Goal: Communication & Community: Answer question/provide support

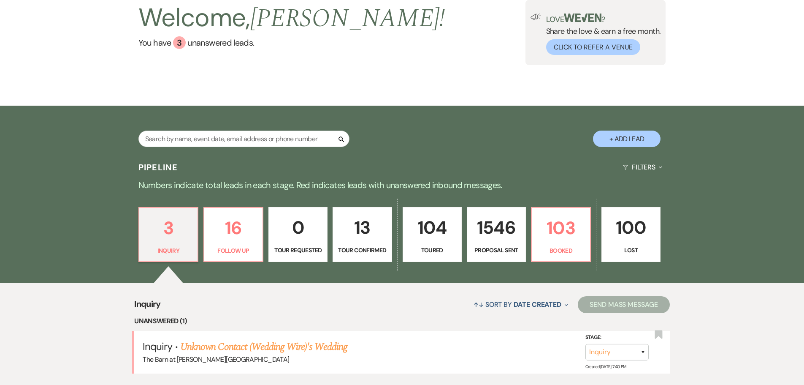
scroll to position [42, 0]
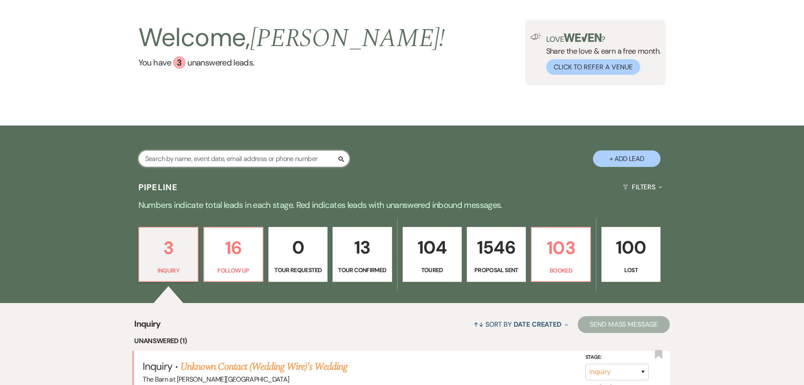
click at [290, 162] on input "text" at bounding box center [243, 158] width 211 height 16
type input "white"
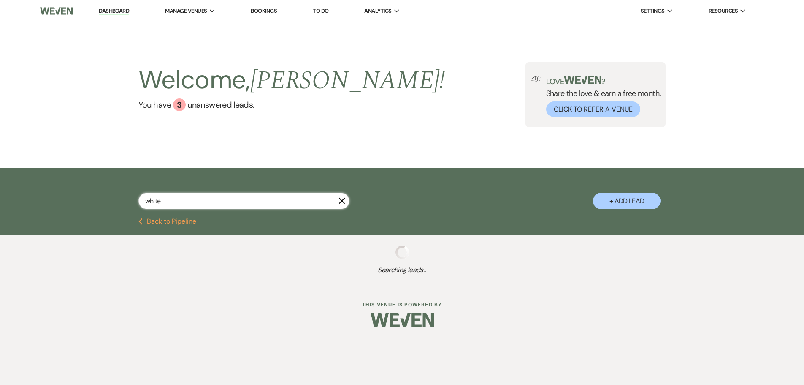
select select "6"
select select "8"
select select "1"
select select "6"
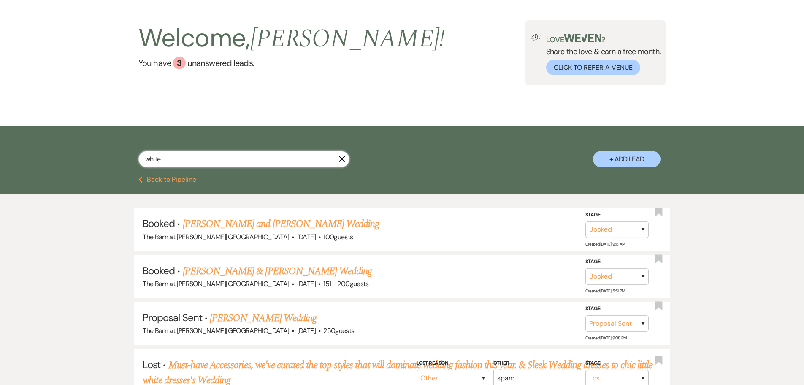
scroll to position [42, 0]
click at [276, 271] on link "[PERSON_NAME] & [PERSON_NAME] Wedding" at bounding box center [277, 270] width 189 height 15
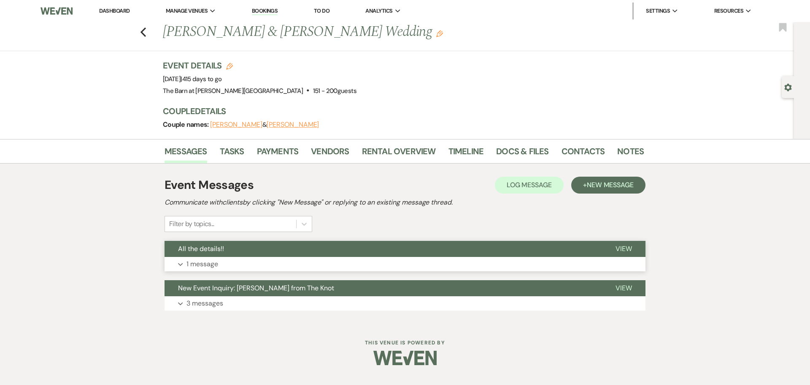
click at [206, 262] on p "1 message" at bounding box center [203, 263] width 32 height 11
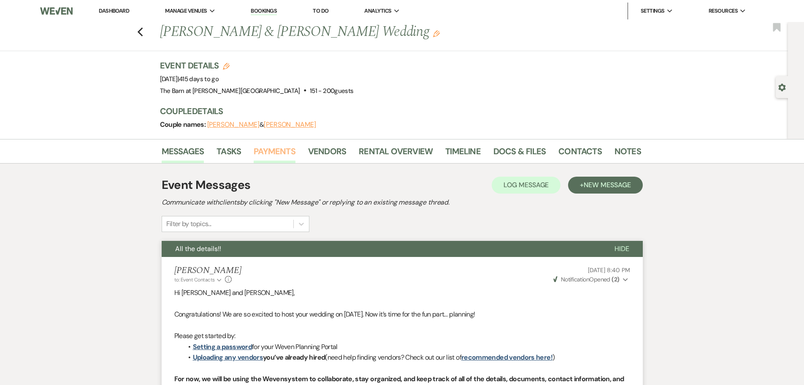
click at [282, 155] on link "Payments" at bounding box center [275, 153] width 42 height 19
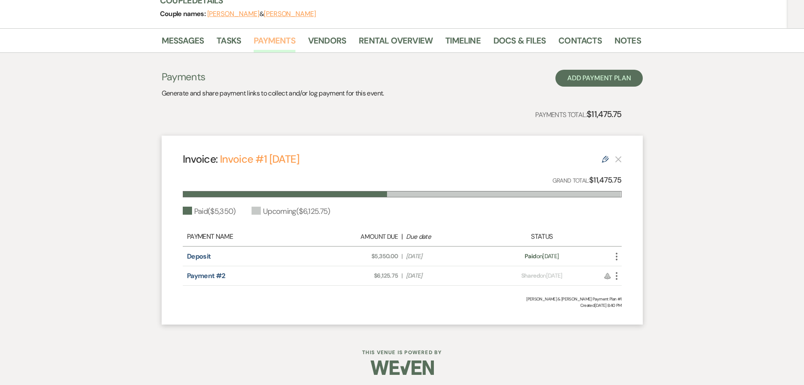
scroll to position [113, 0]
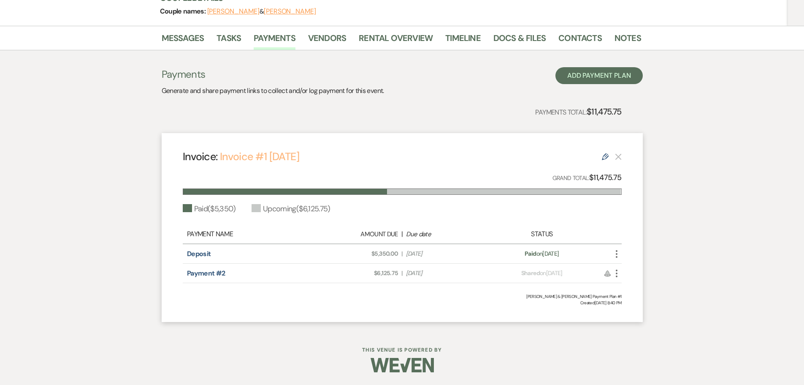
click at [253, 159] on link "Invoice #1 [DATE]" at bounding box center [259, 156] width 79 height 14
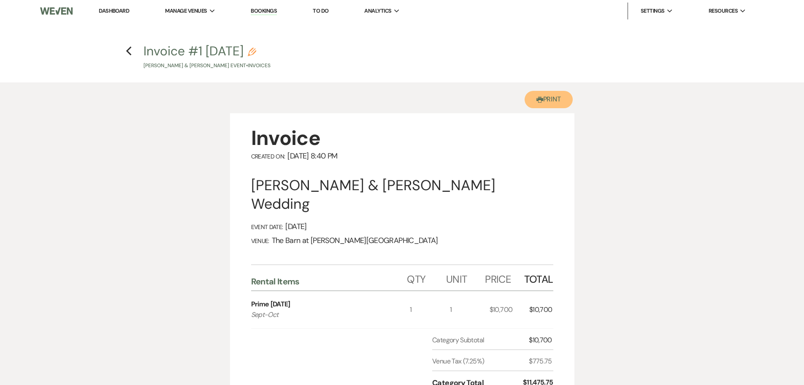
click at [556, 103] on button "Printer Print" at bounding box center [549, 99] width 49 height 17
click at [127, 51] on use "button" at bounding box center [128, 50] width 5 height 9
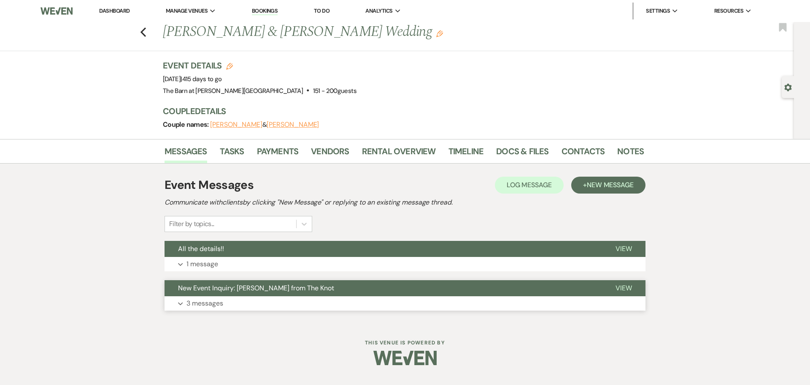
click at [213, 309] on button "Expand 3 messages" at bounding box center [405, 303] width 481 height 14
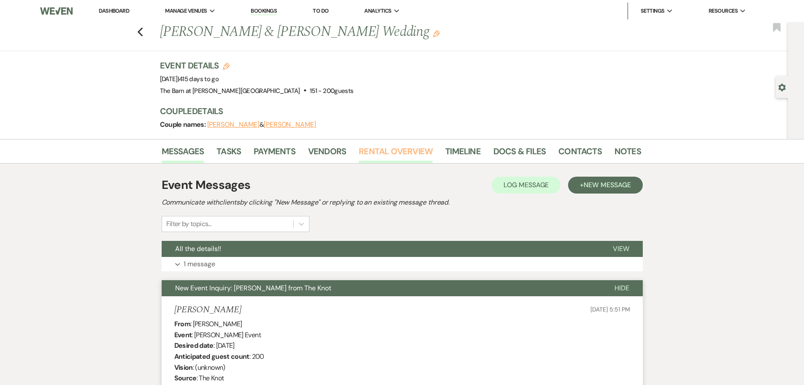
click at [398, 157] on link "Rental Overview" at bounding box center [396, 153] width 74 height 19
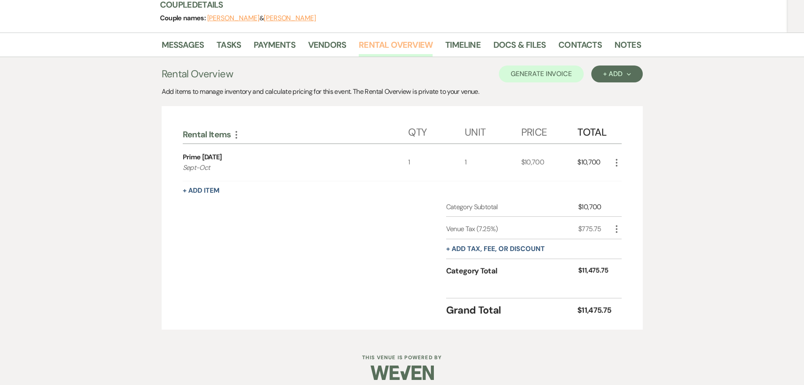
scroll to position [114, 0]
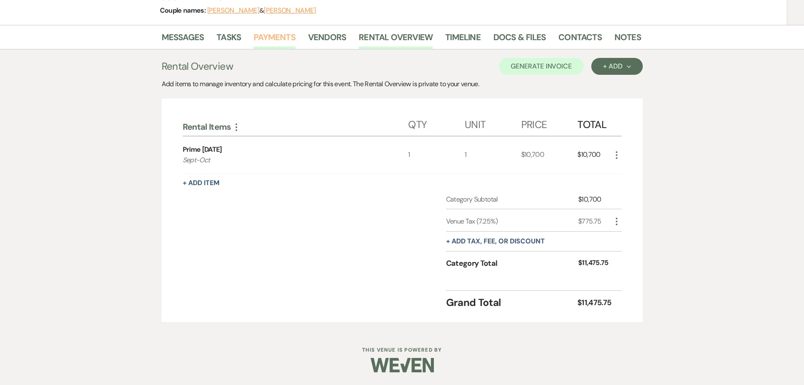
click at [262, 38] on link "Payments" at bounding box center [275, 39] width 42 height 19
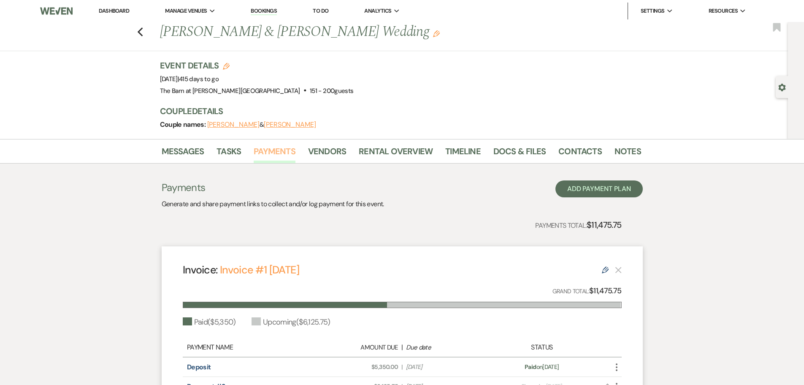
scroll to position [113, 0]
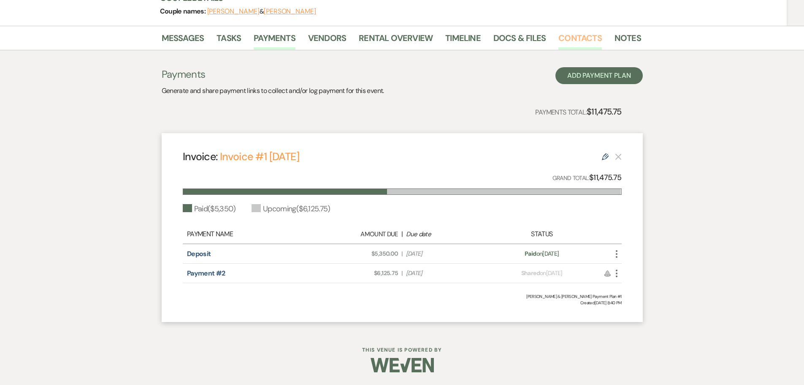
click at [559, 39] on link "Contacts" at bounding box center [579, 40] width 43 height 19
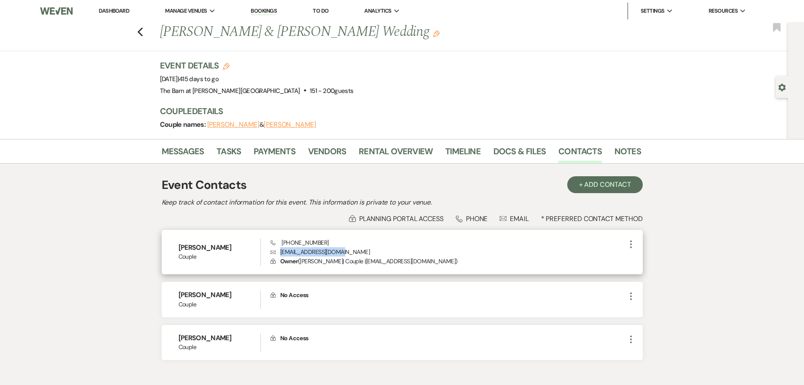
drag, startPoint x: 281, startPoint y: 251, endPoint x: 340, endPoint y: 247, distance: 59.2
click at [340, 247] on p "Envelope bswhite13@outlook.com" at bounding box center [448, 251] width 355 height 9
copy p "bswhite13@outlook.com"
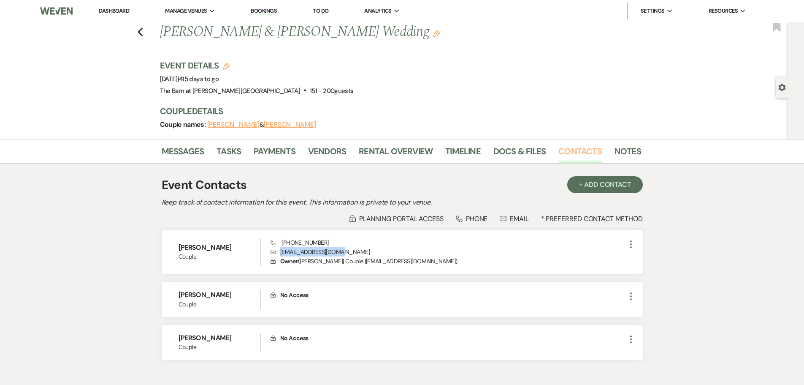
click at [567, 154] on link "Contacts" at bounding box center [579, 153] width 43 height 19
click at [372, 149] on link "Rental Overview" at bounding box center [396, 153] width 74 height 19
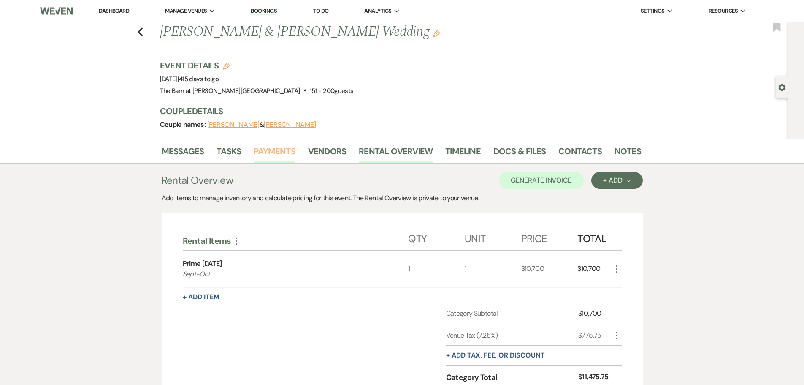
click at [285, 150] on link "Payments" at bounding box center [275, 153] width 42 height 19
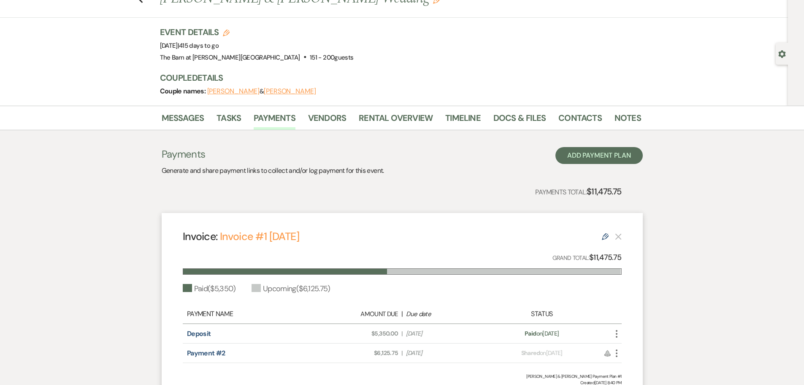
scroll to position [84, 0]
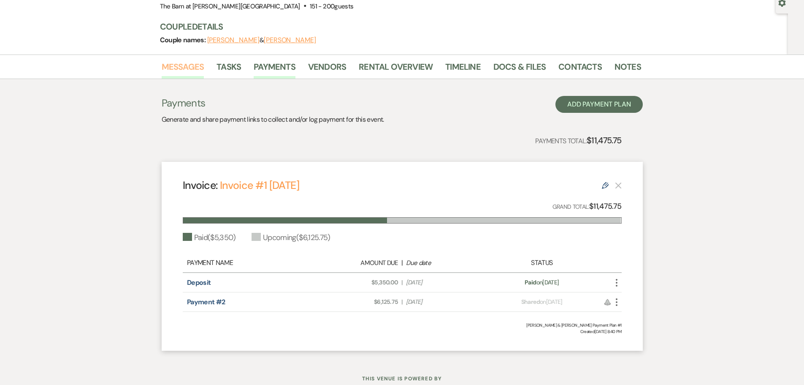
click at [184, 65] on link "Messages" at bounding box center [183, 69] width 43 height 19
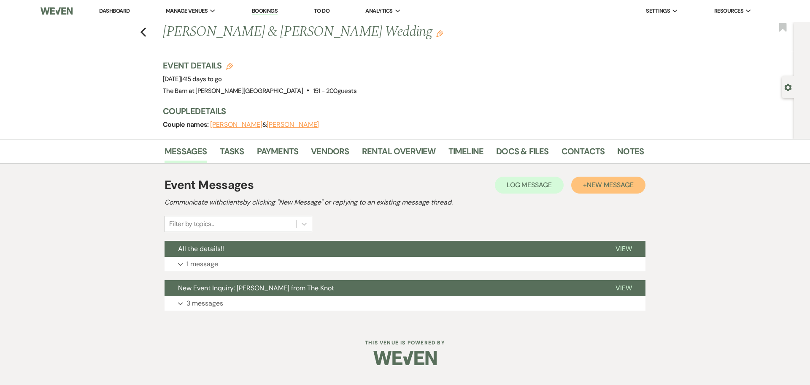
click at [603, 182] on span "New Message" at bounding box center [610, 184] width 47 height 9
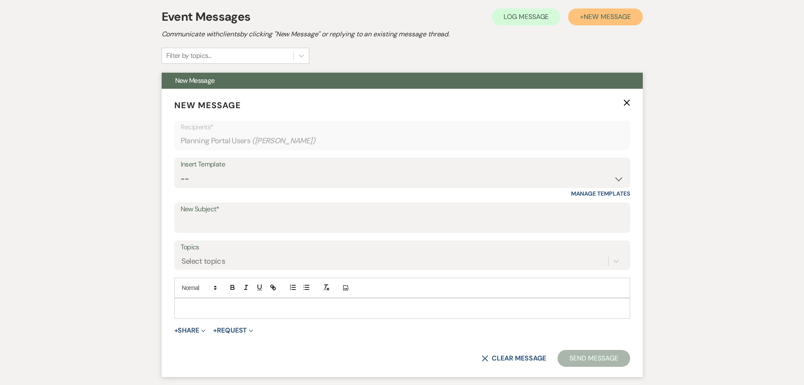
scroll to position [169, 0]
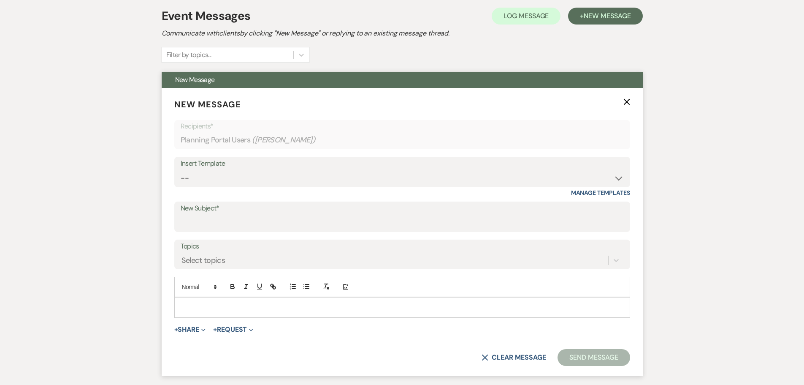
click at [194, 306] on p at bounding box center [402, 306] width 442 height 9
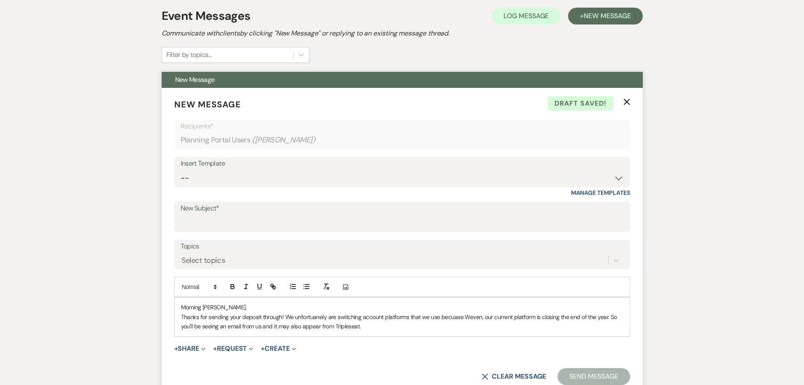
click at [316, 316] on p "Thanks for sending your deposit through! We unfortuanely are switching account …" at bounding box center [402, 321] width 442 height 19
click at [315, 316] on p "Thanks for sending your deposit through! We unfortuanely are switching account …" at bounding box center [402, 321] width 442 height 19
click at [316, 317] on p "Thanks for sending your deposit through! We unfortunely are switching account p…" at bounding box center [402, 321] width 442 height 19
click at [457, 317] on p "Thanks for sending your deposit through! We unfortunately are switching account…" at bounding box center [402, 321] width 442 height 19
click at [535, 318] on p "Thanks for sending your deposit through! We unfortunately are switching account…" at bounding box center [402, 321] width 442 height 19
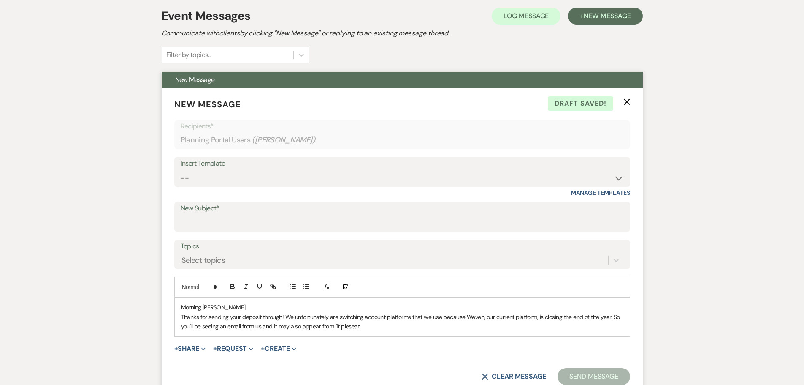
click at [262, 327] on p "Thanks for sending your deposit through! We unfortunately are switching account…" at bounding box center [402, 321] width 442 height 19
click at [365, 326] on p "Thanks for sending your deposit through! We unfortunately are switching account…" at bounding box center [402, 321] width 442 height 19
click at [600, 325] on p "Thanks for sending your deposit through! We unfortunately are switching account…" at bounding box center [402, 321] width 442 height 19
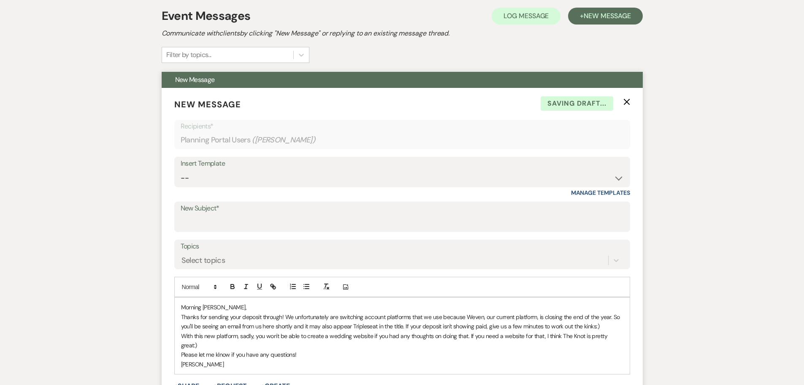
click at [219, 350] on p "Please let me klnow if you have any questions!" at bounding box center [402, 354] width 442 height 9
click at [197, 218] on input "New Subject*" at bounding box center [402, 222] width 443 height 16
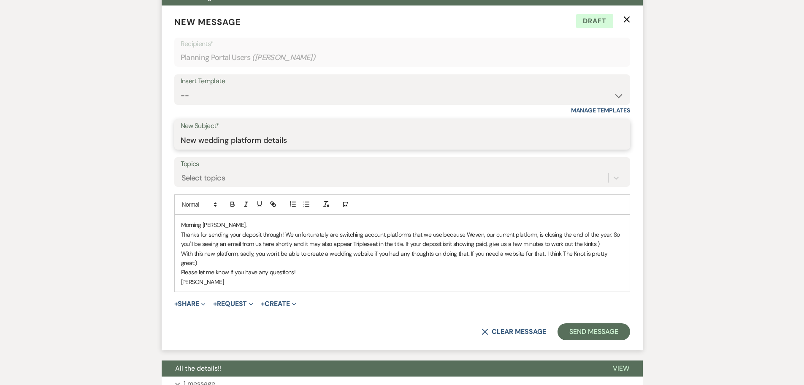
scroll to position [253, 0]
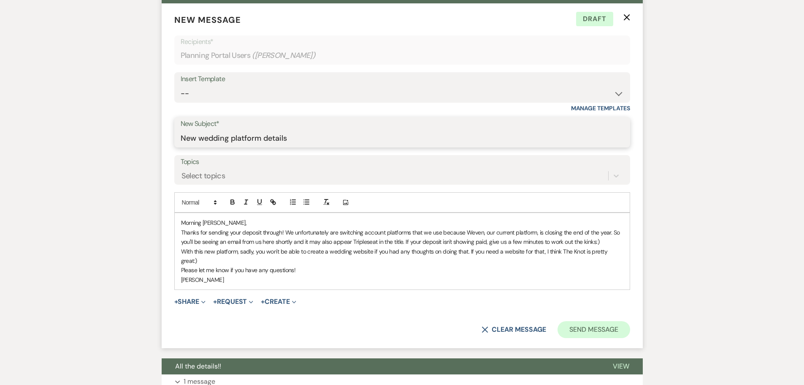
type input "New wedding platform details"
click at [581, 323] on button "Send Message" at bounding box center [594, 329] width 72 height 17
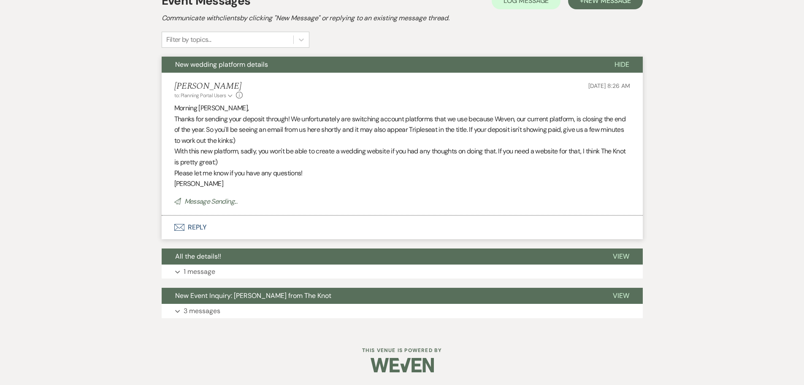
scroll to position [0, 0]
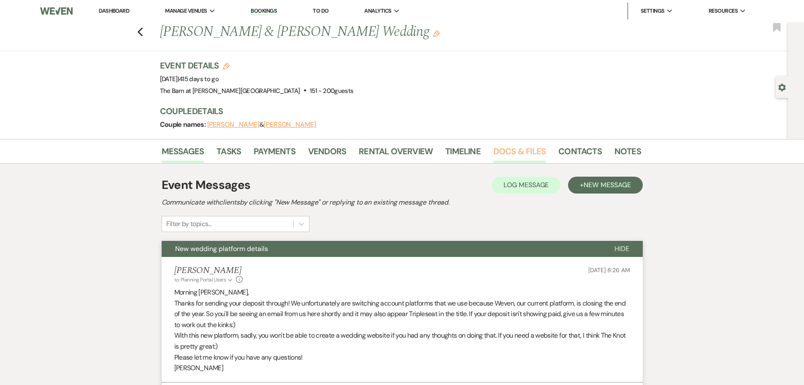
click at [522, 154] on link "Docs & Files" at bounding box center [519, 153] width 52 height 19
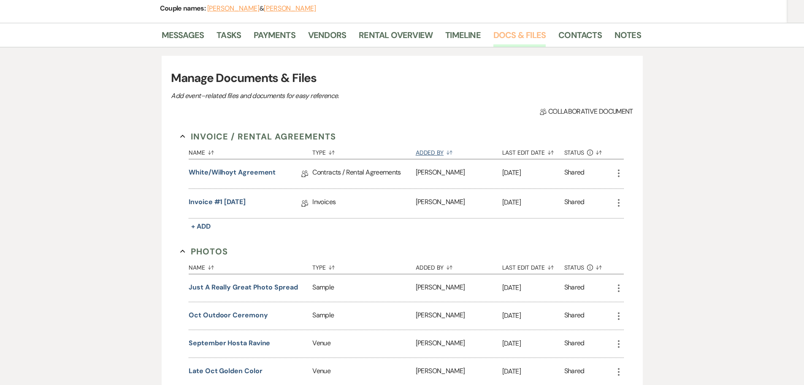
scroll to position [127, 0]
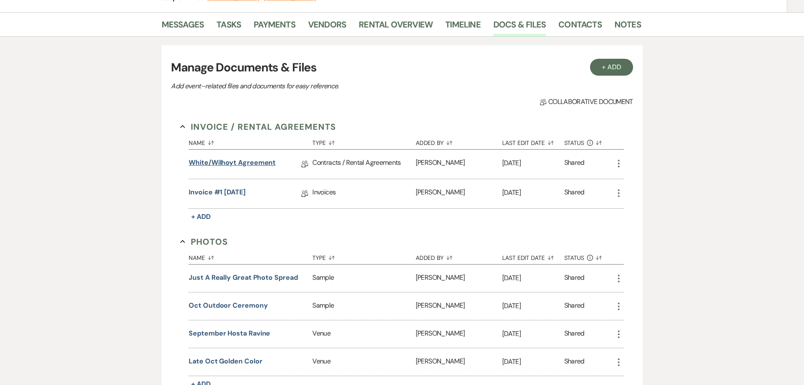
click at [252, 162] on link "White/Wilhoyt Agreement" at bounding box center [232, 163] width 87 height 13
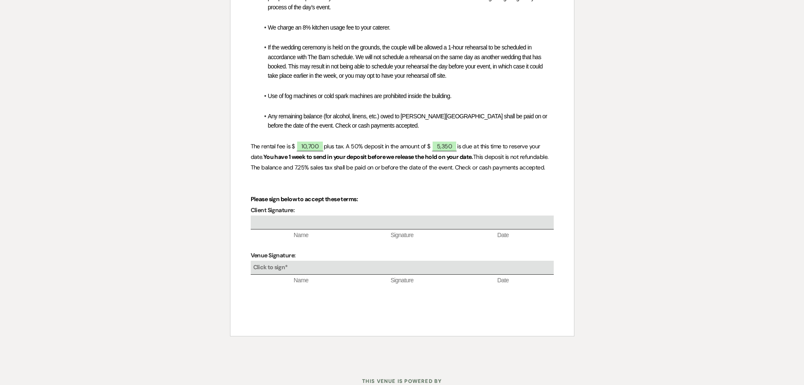
scroll to position [422, 0]
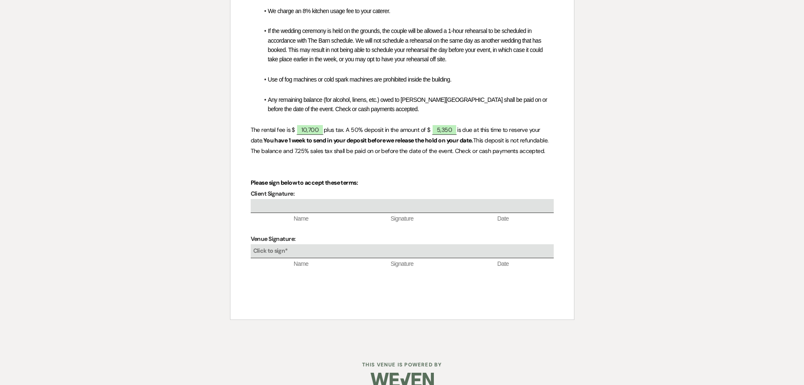
scroll to position [127, 0]
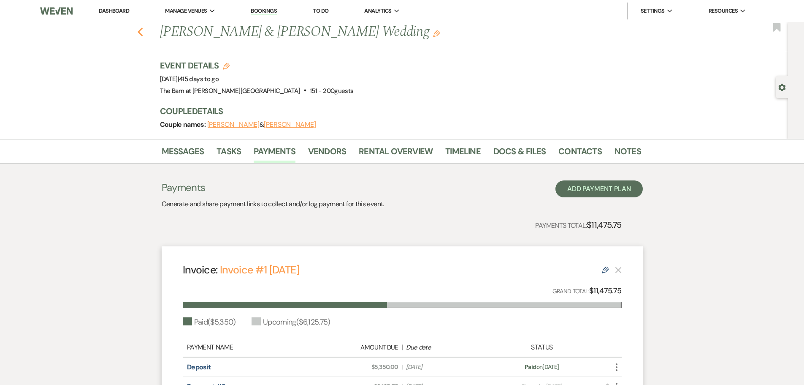
click at [141, 33] on icon "Previous" at bounding box center [140, 32] width 6 height 10
select select "6"
select select "8"
select select "1"
select select "6"
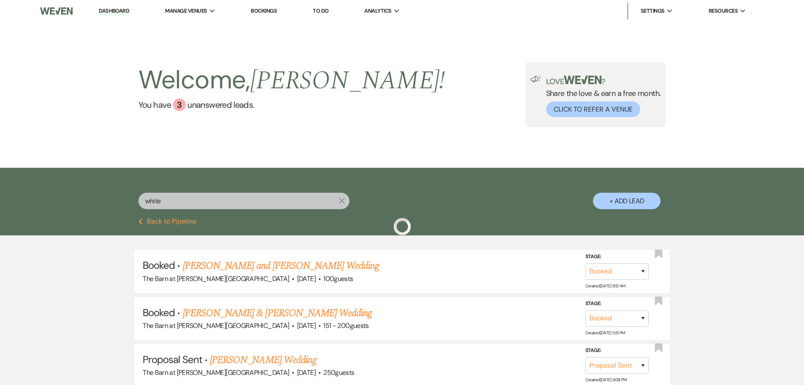
scroll to position [42, 0]
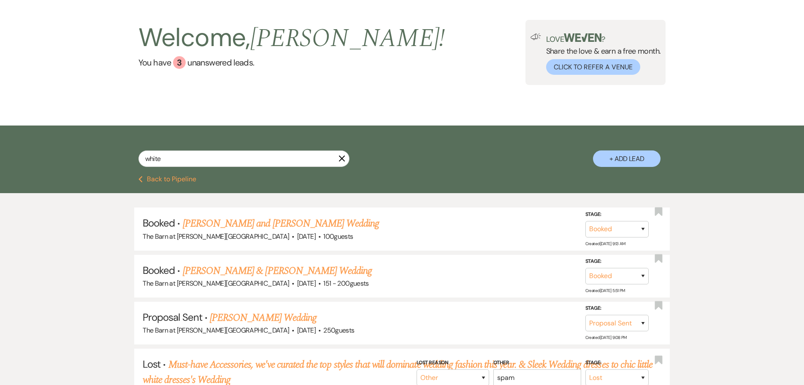
click at [166, 178] on button "Previous Back to Pipeline" at bounding box center [167, 179] width 58 height 7
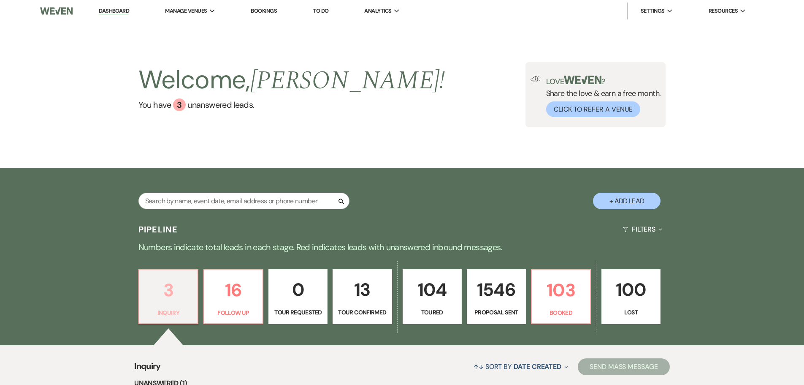
click at [169, 312] on p "Inquiry" at bounding box center [168, 312] width 48 height 9
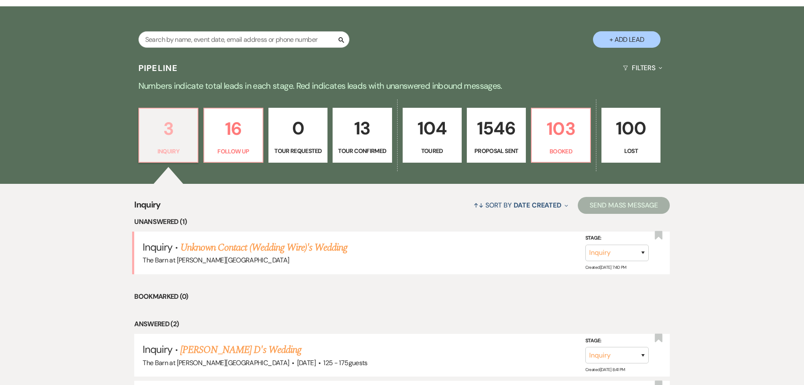
scroll to position [211, 0]
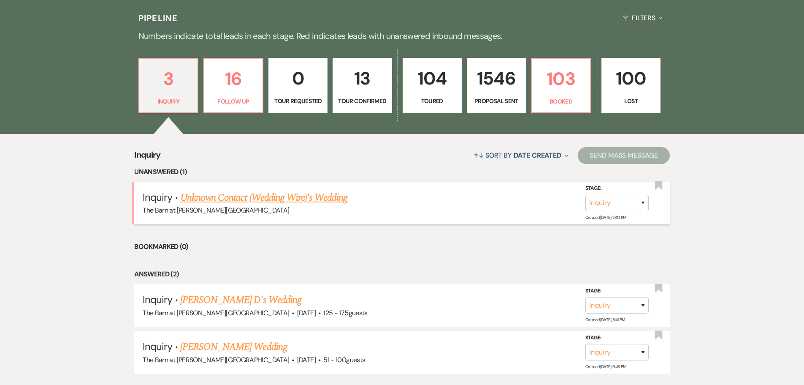
click at [197, 198] on link "Unknown Contact (Wedding Wire)'s Wedding" at bounding box center [264, 197] width 168 height 15
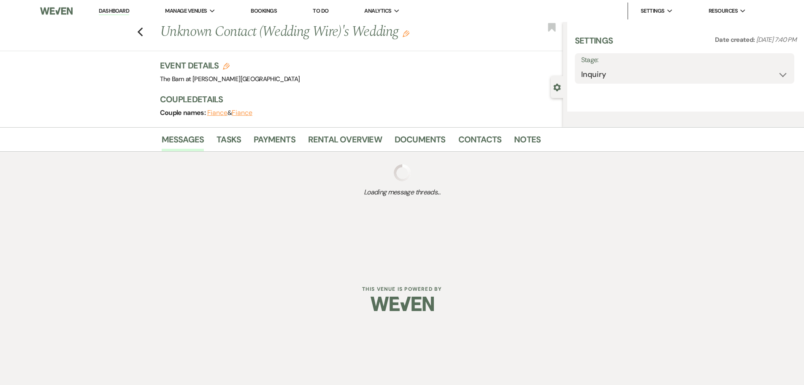
select select "3"
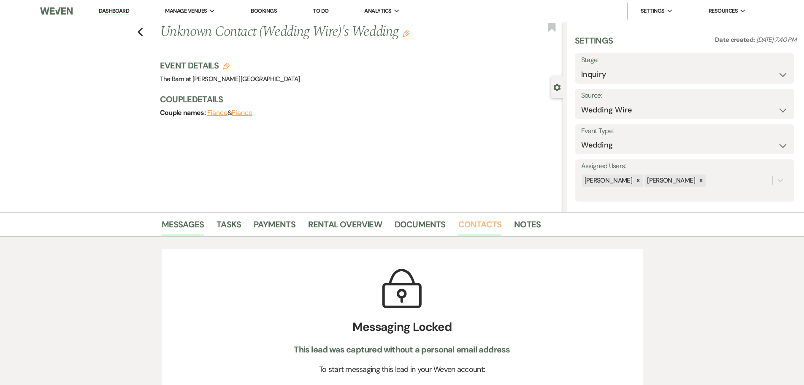
click at [479, 226] on link "Contacts" at bounding box center [479, 226] width 43 height 19
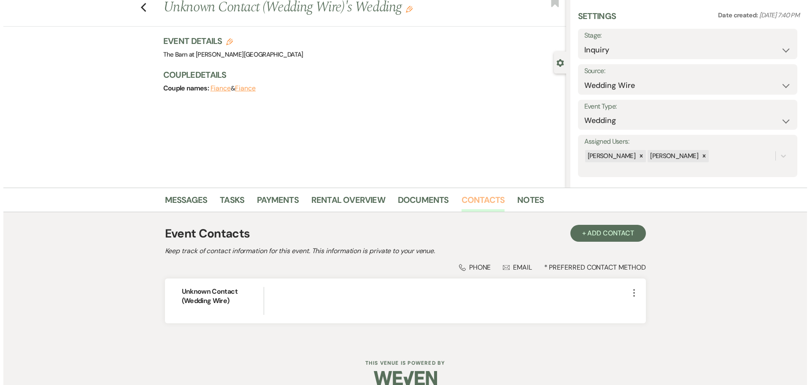
scroll to position [38, 0]
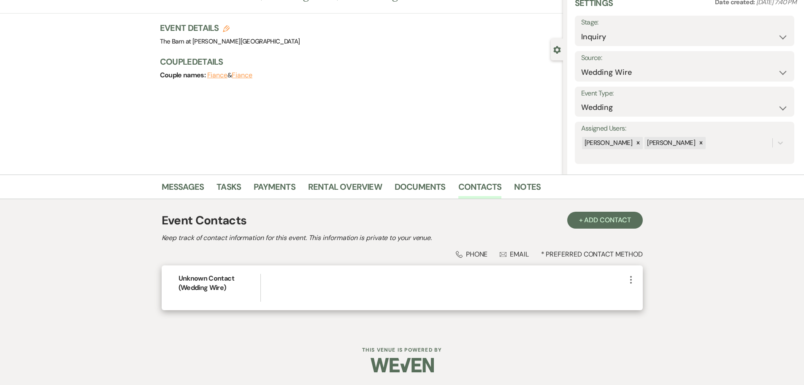
click at [629, 280] on icon "More" at bounding box center [631, 279] width 10 height 10
click at [640, 298] on icon "Pencil" at bounding box center [639, 296] width 7 height 7
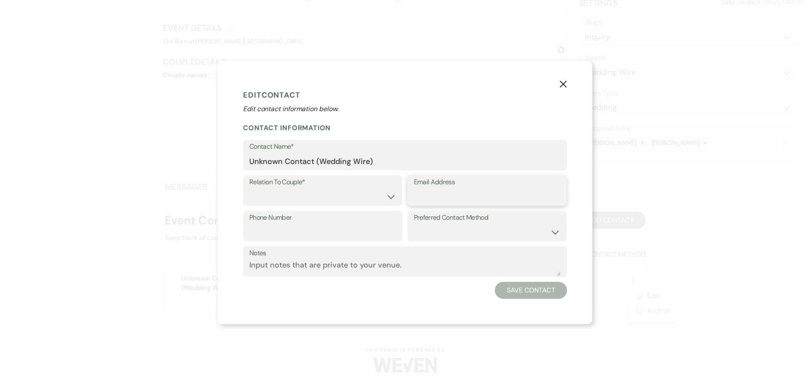
click at [419, 194] on input "Email Address" at bounding box center [487, 196] width 147 height 16
paste input "[EMAIL_ADDRESS][DOMAIN_NAME]"
type input "[EMAIL_ADDRESS][DOMAIN_NAME]"
click at [317, 191] on select "Couple Planner Parent of Couple Family Member Friend Other" at bounding box center [322, 196] width 147 height 16
select select "1"
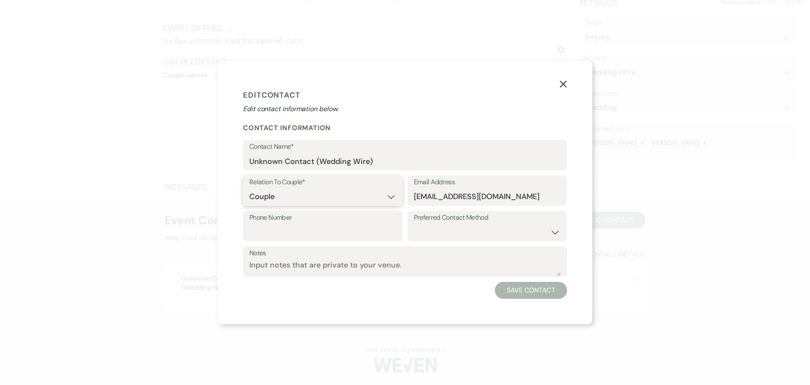
click at [249, 188] on select "Couple Planner Parent of Couple Family Member Friend Other" at bounding box center [322, 196] width 147 height 16
click at [378, 163] on input "Unknown Contact (Wedding Wire)" at bounding box center [405, 161] width 312 height 16
type input "U"
type input "[PERSON_NAME]"
paste input "3095737102"
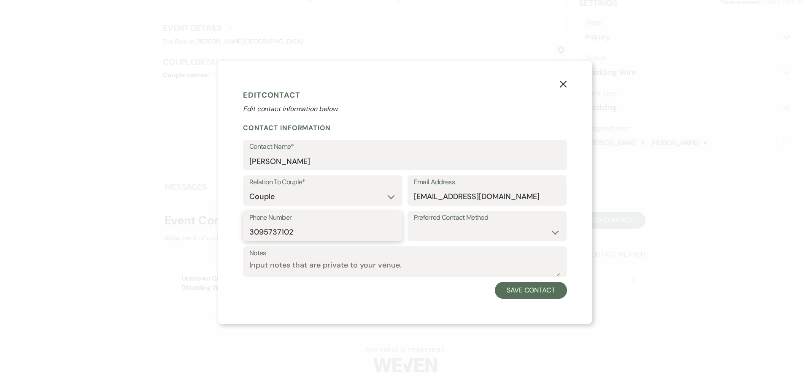
type input "3095737102"
click at [420, 236] on select "Email Phone Text" at bounding box center [487, 232] width 147 height 16
select select "email"
click at [414, 224] on select "Email Phone Text" at bounding box center [487, 232] width 147 height 16
click at [515, 295] on button "Save Contact" at bounding box center [531, 290] width 72 height 17
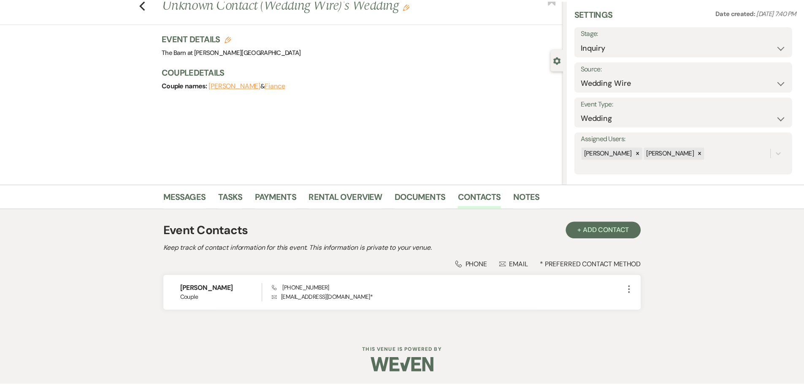
scroll to position [28, 0]
click at [194, 197] on link "Messages" at bounding box center [183, 199] width 43 height 19
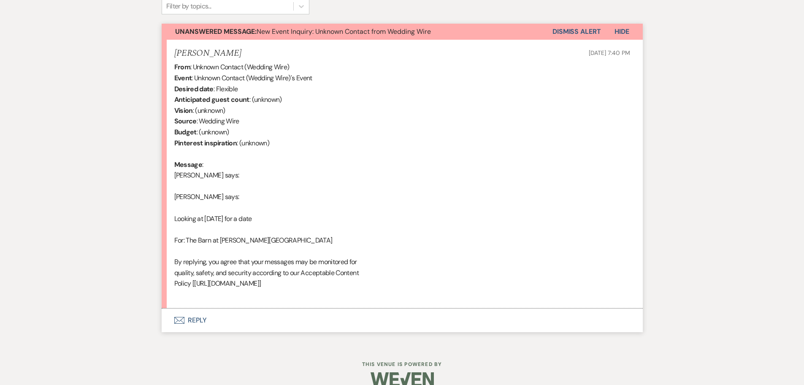
scroll to position [305, 0]
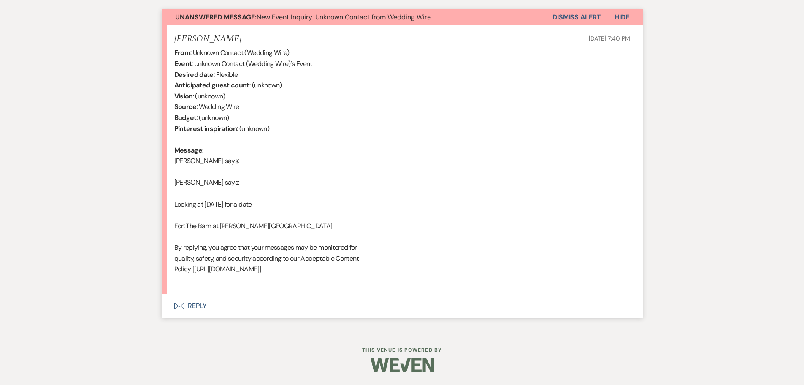
click at [201, 306] on button "Envelope Reply" at bounding box center [402, 306] width 481 height 24
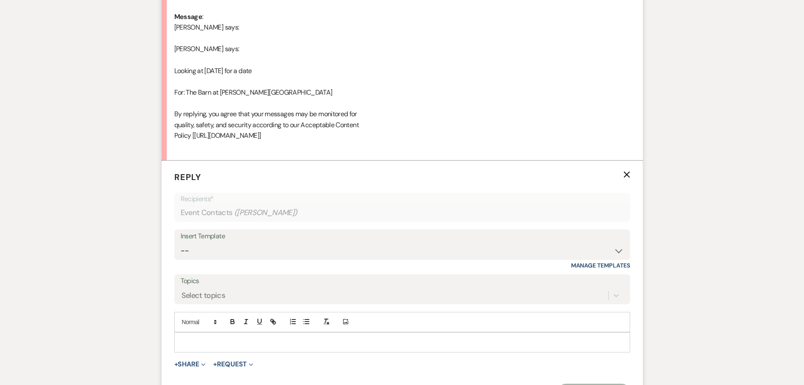
scroll to position [466, 0]
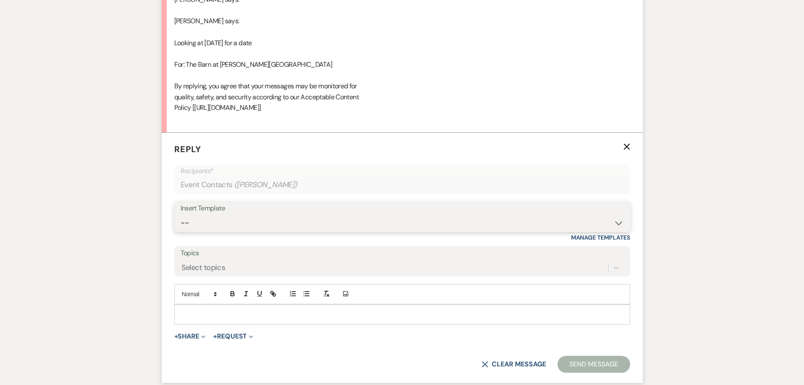
click at [186, 225] on select "-- Copy of Initial Inquiry Response [DATE] Inquiry Response [PERSON_NAME] Copy …" at bounding box center [402, 222] width 443 height 16
select select "3242"
click at [181, 214] on select "-- Copy of Initial Inquiry Response [DATE] Inquiry Response [PERSON_NAME] Copy …" at bounding box center [402, 222] width 443 height 16
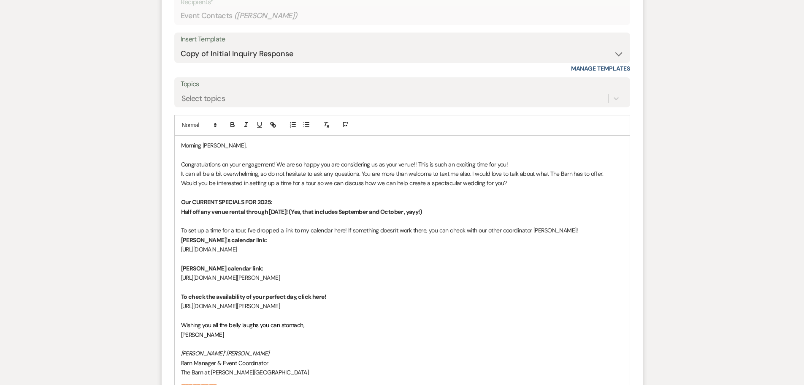
scroll to position [593, 0]
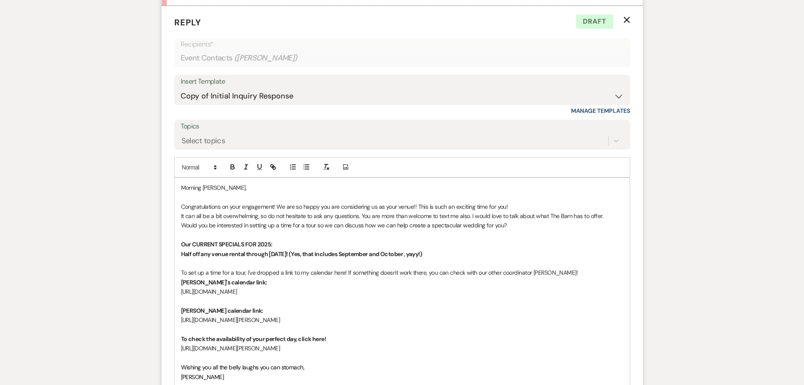
click at [534, 208] on p "Congratulations on your engagement! We are so happy you are considering us as y…" at bounding box center [402, 206] width 442 height 9
click at [562, 208] on span "Congratulations on your engagement! We are so happy you are considering us as y…" at bounding box center [382, 207] width 402 height 8
click at [564, 206] on span "Congratulations on your engagement! We are so happy you are considering us as y…" at bounding box center [382, 207] width 402 height 8
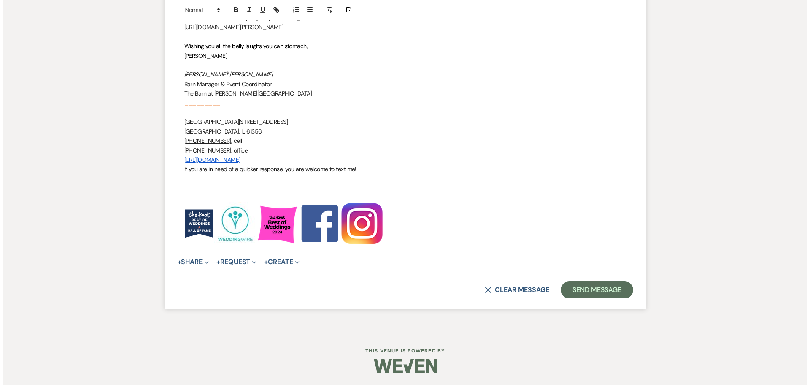
scroll to position [914, 0]
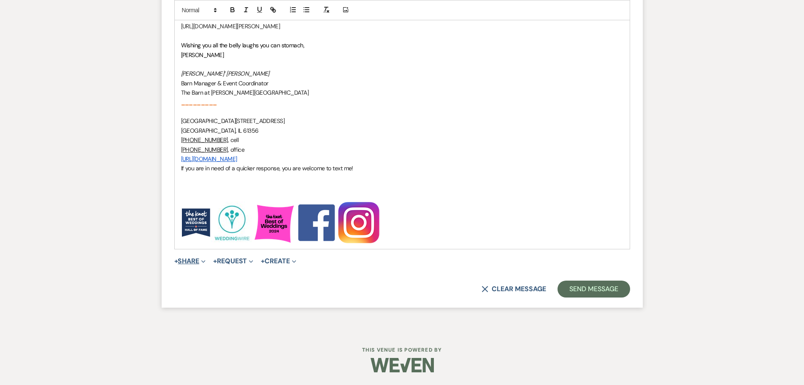
click at [201, 261] on button "+ Share Expand" at bounding box center [190, 260] width 32 height 7
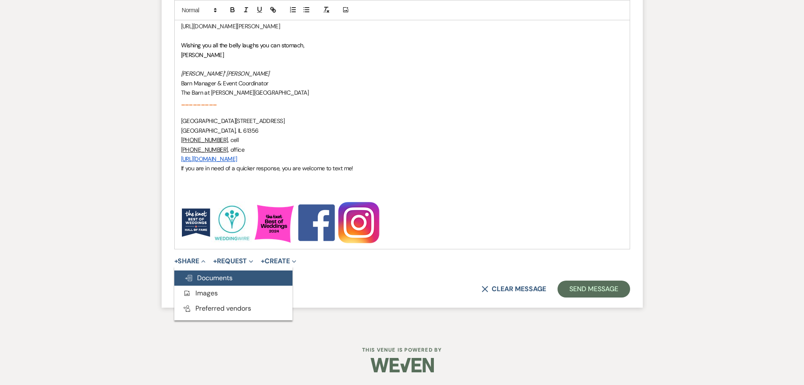
click at [203, 277] on span "Doc Upload Documents" at bounding box center [208, 277] width 48 height 9
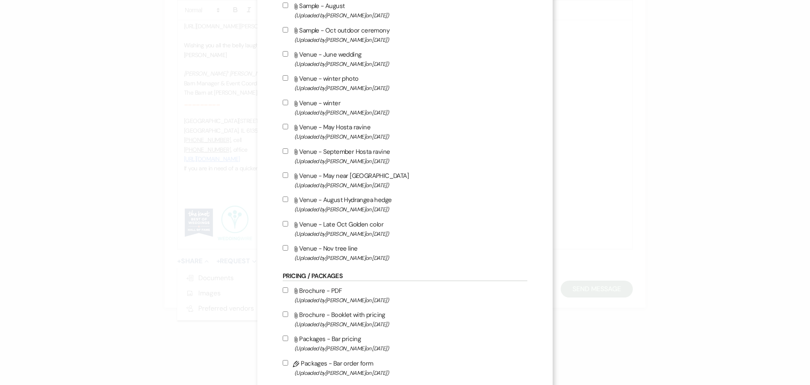
scroll to position [338, 0]
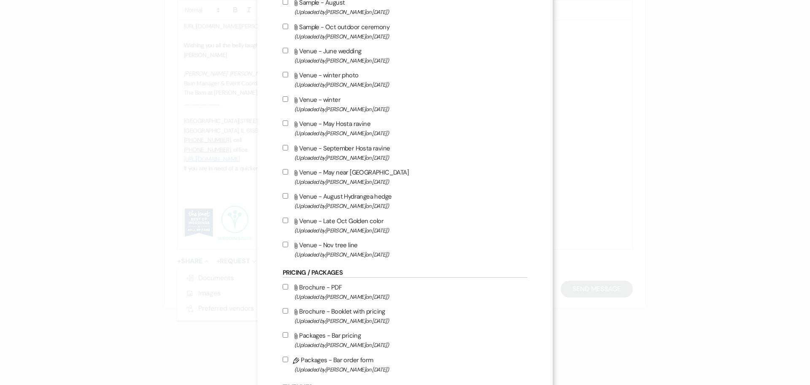
click at [283, 284] on input "Attach File Brochure - PDF (Uploaded by [PERSON_NAME] on [DATE] )" at bounding box center [285, 286] width 5 height 5
checkbox input "true"
click at [283, 312] on input "Attach File Brochure - Booklet with pricing (Uploaded by [PERSON_NAME] on [DATE…" at bounding box center [285, 310] width 5 height 5
checkbox input "true"
click at [285, 195] on input "Attach File Venue - August Hydrangea hedge (Uploaded by [PERSON_NAME] on [DATE]…" at bounding box center [285, 195] width 5 height 5
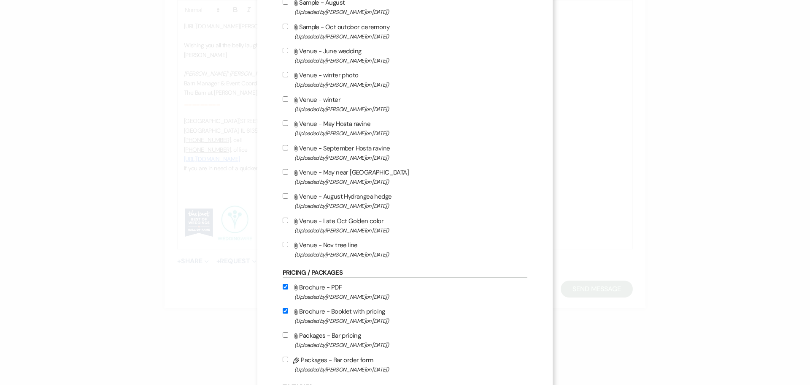
checkbox input "true"
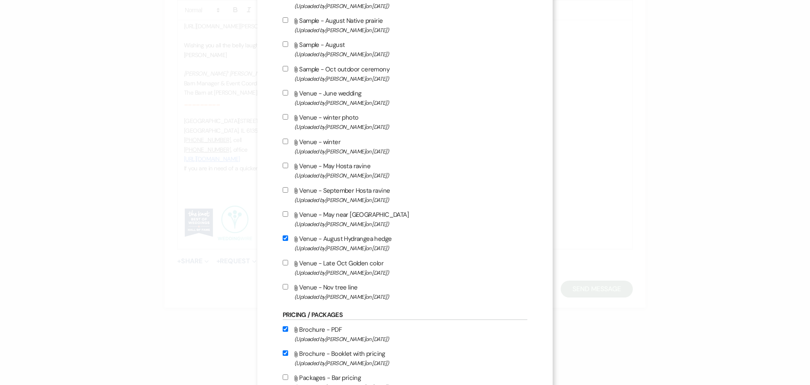
click at [284, 46] on input "Attach File Sample - August (Uploaded by [PERSON_NAME] on [DATE] )" at bounding box center [285, 43] width 5 height 5
checkbox input "true"
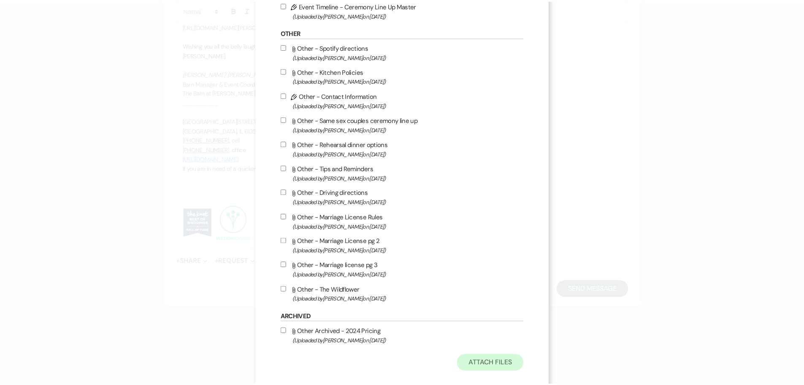
scroll to position [770, 0]
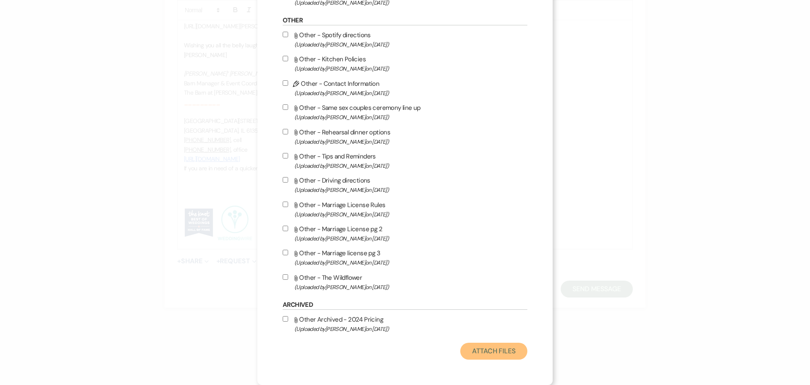
click at [506, 359] on button "Attach Files" at bounding box center [494, 350] width 67 height 17
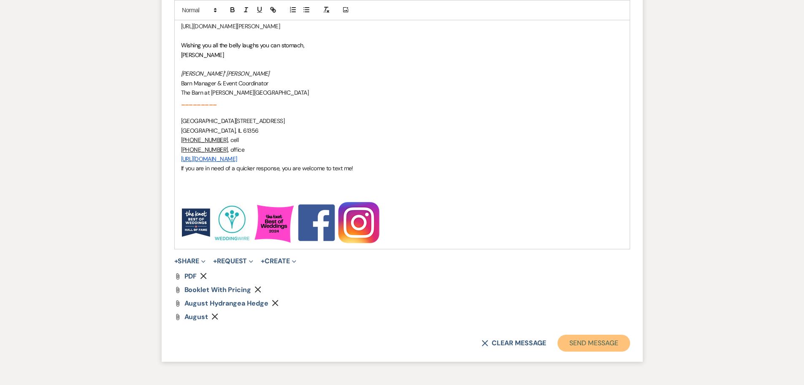
click at [580, 347] on button "Send Message" at bounding box center [594, 342] width 72 height 17
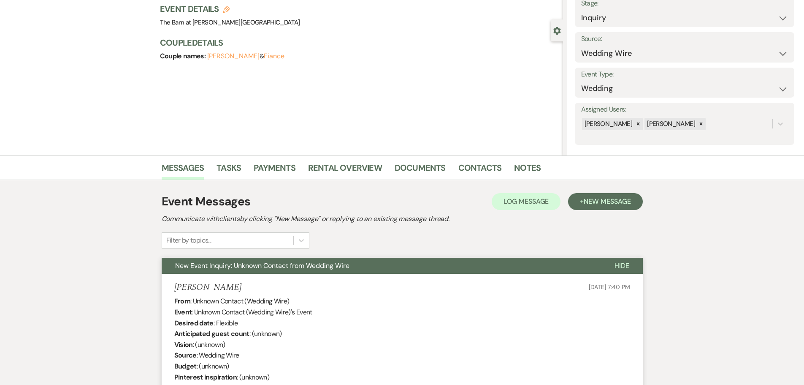
scroll to position [0, 0]
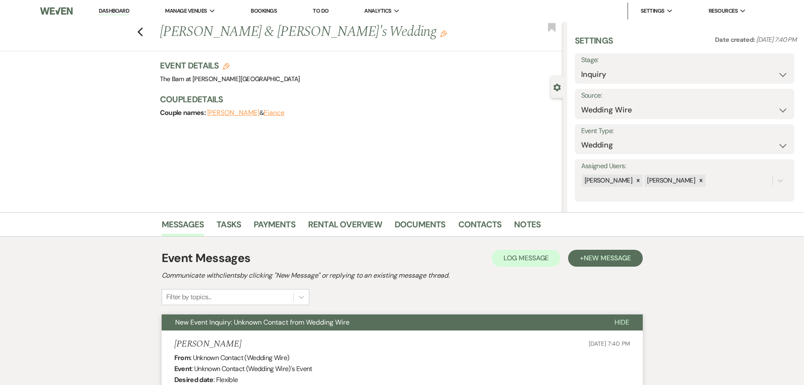
click at [119, 12] on link "Dashboard" at bounding box center [114, 11] width 30 height 8
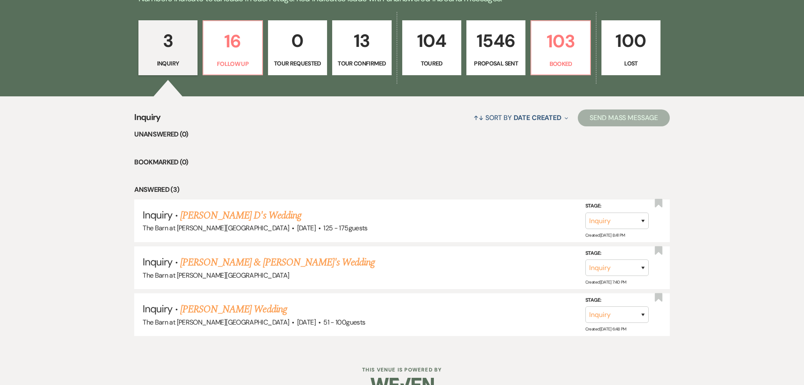
scroll to position [268, 0]
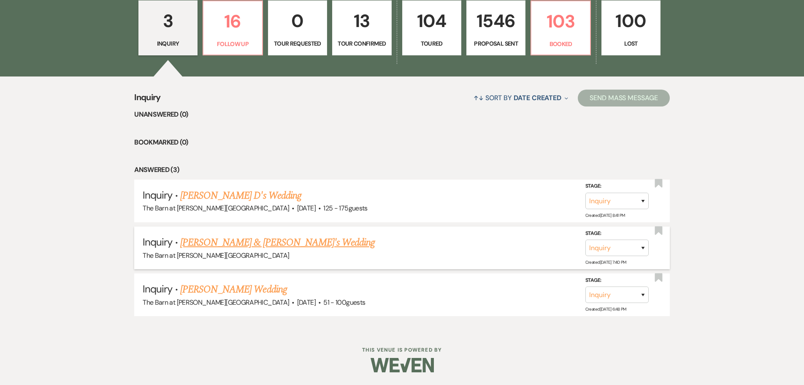
click at [220, 242] on link "[PERSON_NAME] & [PERSON_NAME]'s Wedding" at bounding box center [277, 242] width 195 height 15
select select "3"
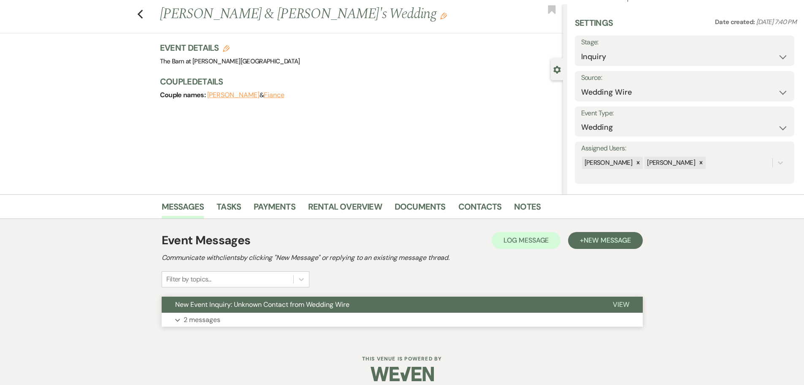
scroll to position [27, 0]
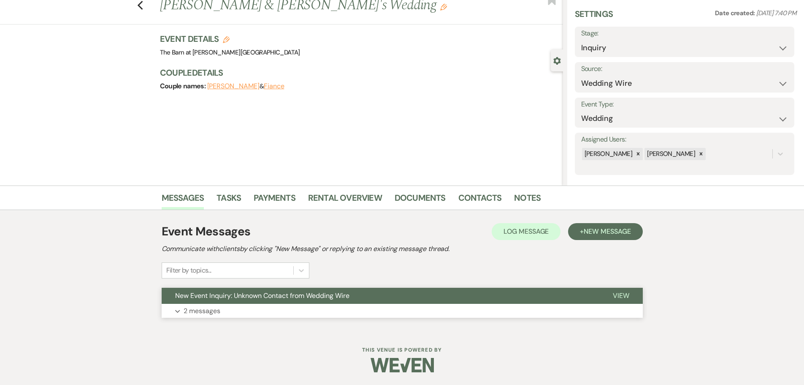
click at [215, 310] on p "2 messages" at bounding box center [202, 310] width 37 height 11
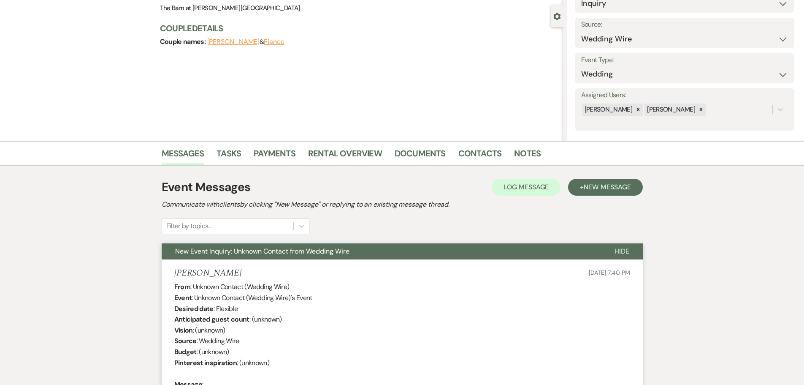
scroll to position [0, 0]
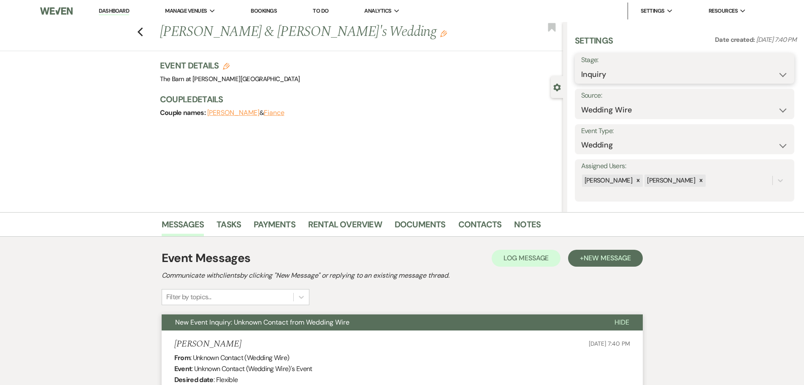
click at [586, 76] on select "Inquiry Follow Up Tour Requested Tour Confirmed Toured Proposal Sent Booked Lost" at bounding box center [684, 74] width 207 height 16
select select "9"
click at [581, 66] on select "Inquiry Follow Up Tour Requested Tour Confirmed Toured Proposal Sent Booked Lost" at bounding box center [684, 74] width 207 height 16
click at [762, 72] on button "Save" at bounding box center [771, 68] width 48 height 17
click at [143, 35] on use "button" at bounding box center [139, 31] width 5 height 9
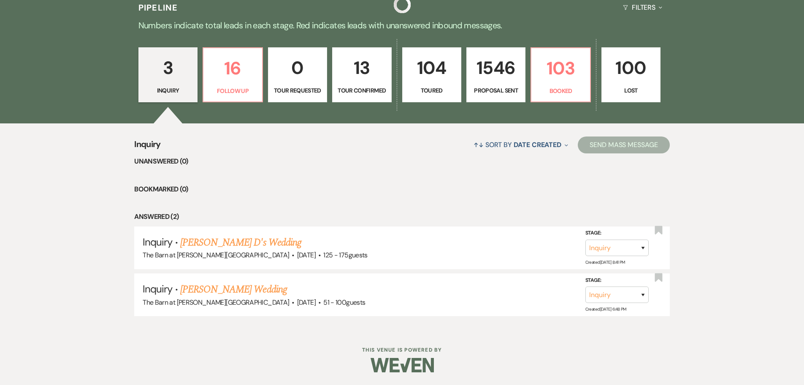
scroll to position [222, 0]
click at [215, 289] on link "[PERSON_NAME] Wedding" at bounding box center [233, 289] width 107 height 15
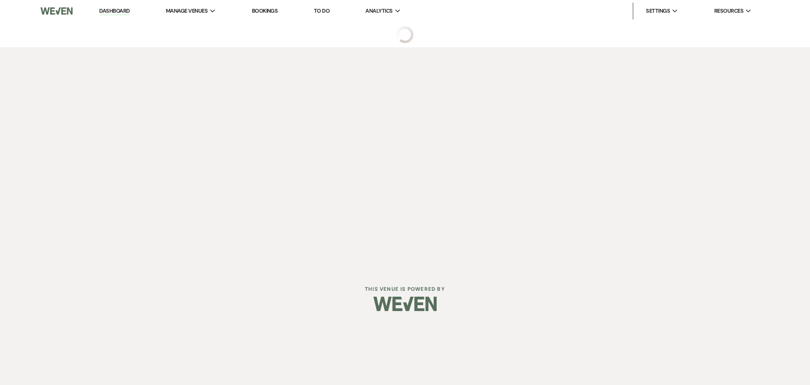
select select "2"
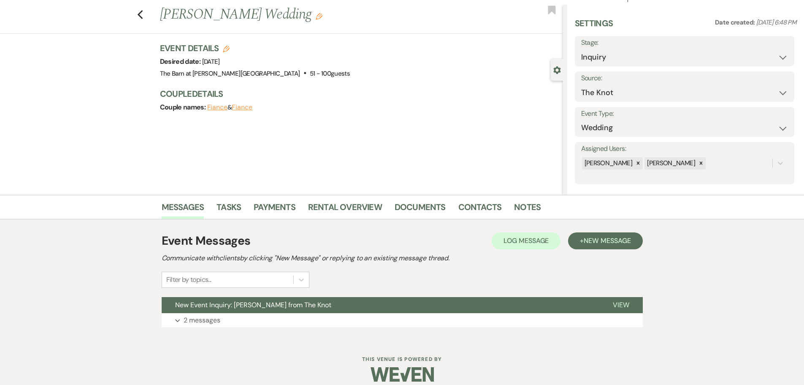
scroll to position [27, 0]
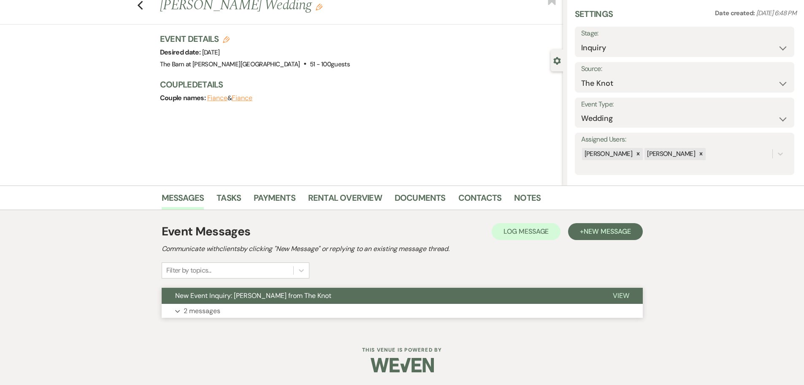
click at [200, 313] on p "2 messages" at bounding box center [202, 310] width 37 height 11
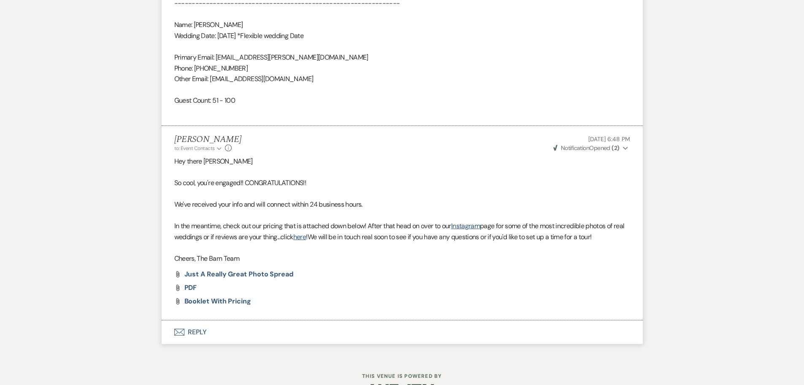
scroll to position [629, 0]
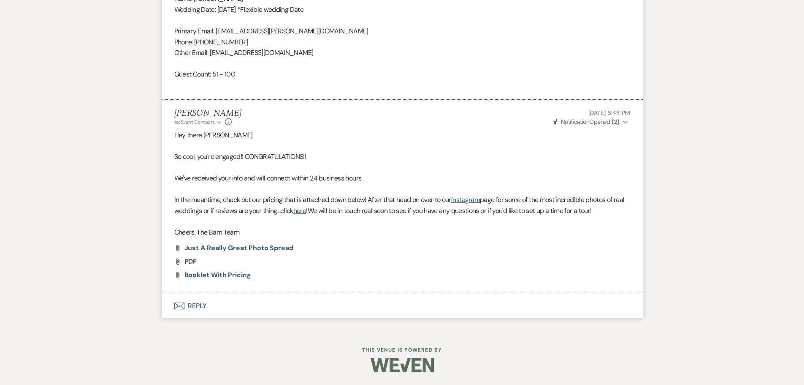
click at [195, 306] on button "Envelope Reply" at bounding box center [402, 306] width 481 height 24
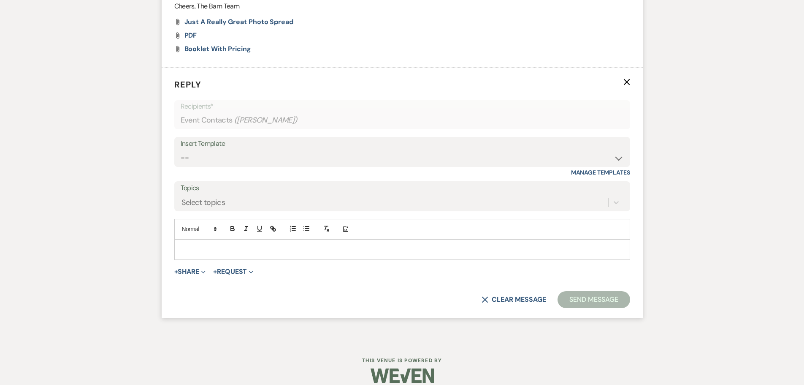
scroll to position [856, 0]
click at [185, 154] on select "-- Copy of Initial Inquiry Response [DATE] Inquiry Response [PERSON_NAME] Copy …" at bounding box center [402, 157] width 443 height 16
select select "3242"
click at [181, 149] on select "-- Copy of Initial Inquiry Response [DATE] Inquiry Response [PERSON_NAME] Copy …" at bounding box center [402, 157] width 443 height 16
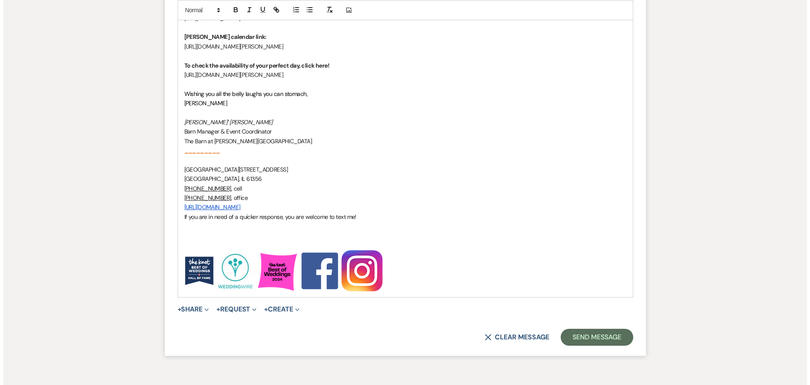
scroll to position [1193, 0]
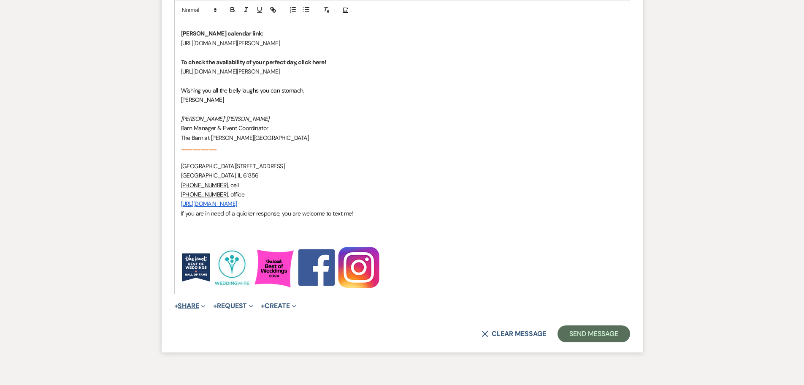
click at [195, 307] on button "+ Share Expand" at bounding box center [190, 305] width 32 height 7
click at [206, 321] on span "Doc Upload Documents" at bounding box center [208, 322] width 48 height 9
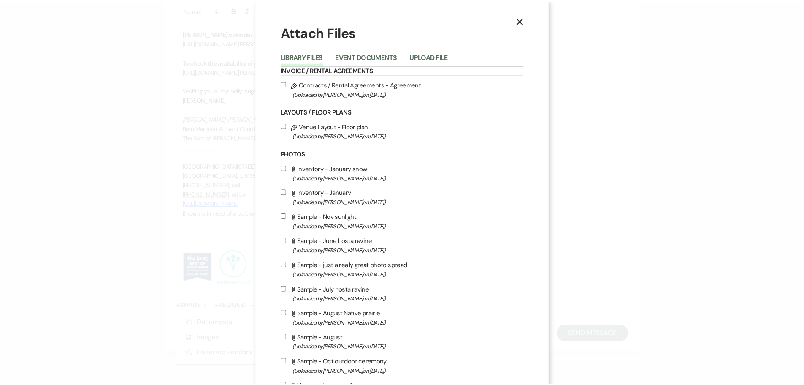
scroll to position [0, 0]
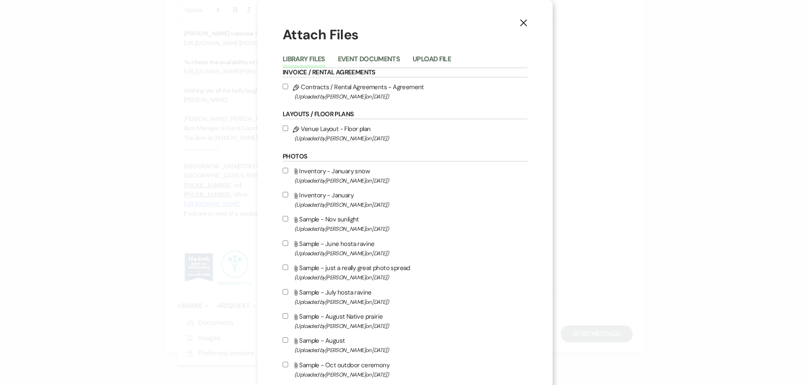
click at [520, 21] on icon "X" at bounding box center [524, 23] width 8 height 8
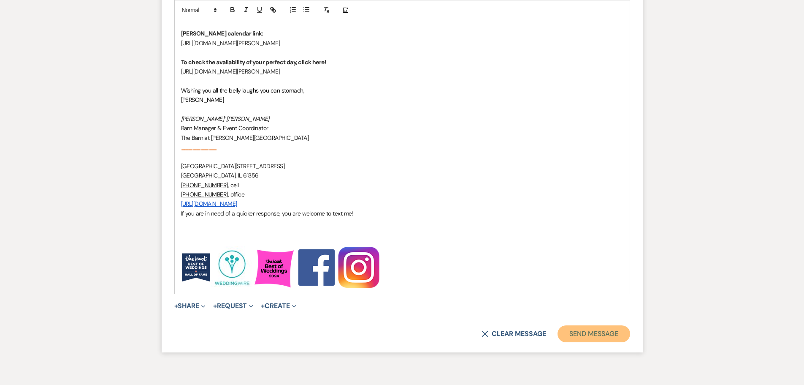
click at [609, 331] on button "Send Message" at bounding box center [594, 333] width 72 height 17
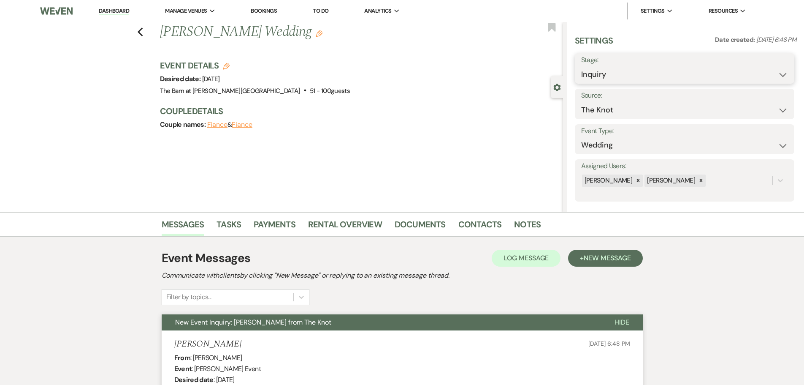
click at [585, 76] on select "Inquiry Follow Up Tour Requested Tour Confirmed Toured Proposal Sent Booked Lost" at bounding box center [684, 74] width 207 height 16
select select "9"
click at [581, 66] on select "Inquiry Follow Up Tour Requested Tour Confirmed Toured Proposal Sent Booked Lost" at bounding box center [684, 74] width 207 height 16
click at [761, 72] on button "Save" at bounding box center [771, 68] width 48 height 17
click at [143, 37] on icon "Previous" at bounding box center [140, 32] width 6 height 10
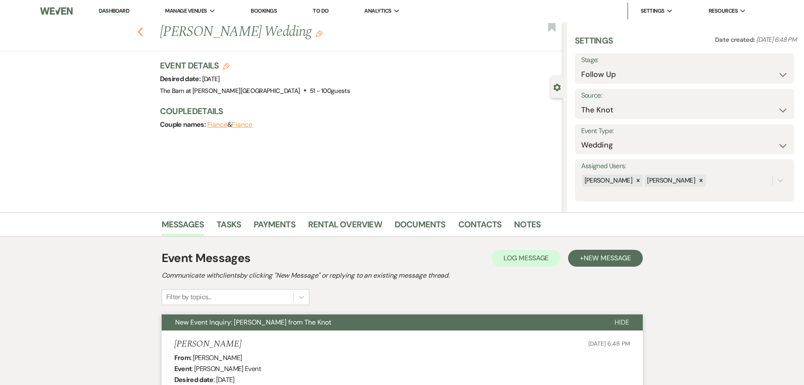
select select "9"
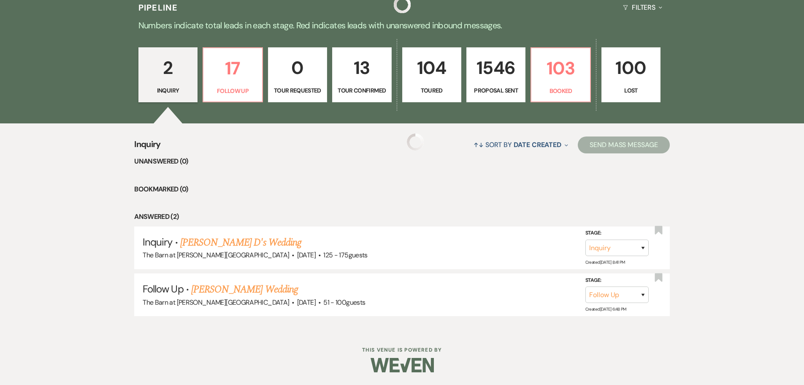
scroll to position [175, 0]
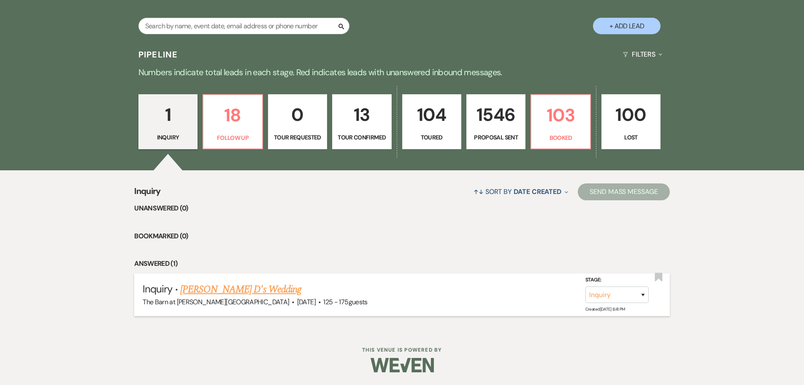
click at [233, 288] on link "[PERSON_NAME] D's Wedding" at bounding box center [240, 289] width 121 height 15
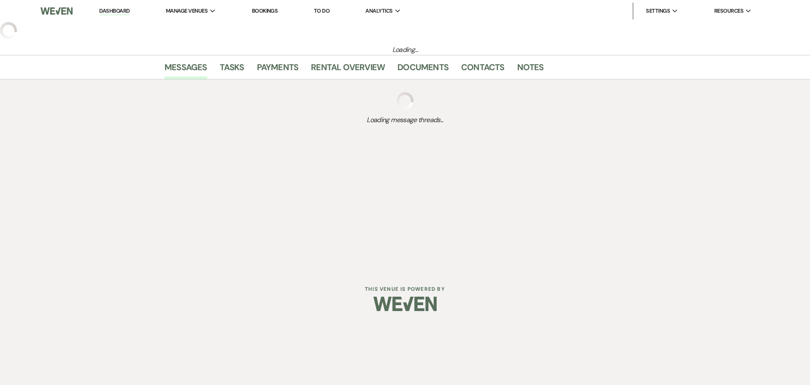
select select "3"
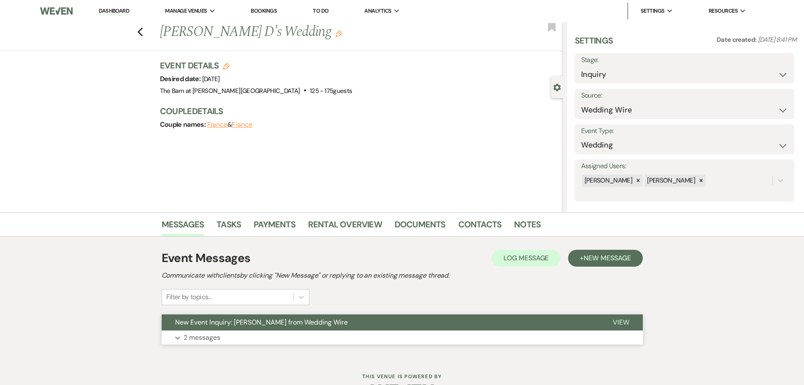
click at [205, 340] on p "2 messages" at bounding box center [202, 337] width 37 height 11
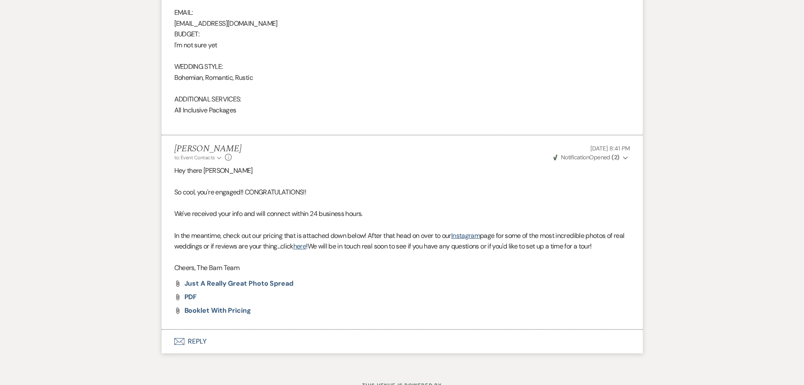
scroll to position [704, 0]
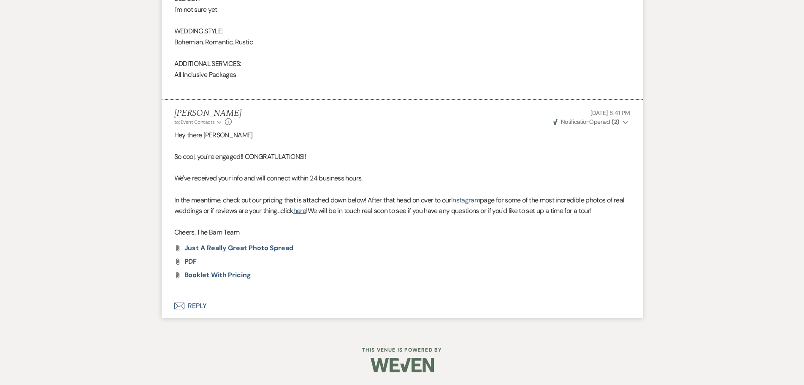
click at [192, 308] on button "Envelope Reply" at bounding box center [402, 306] width 481 height 24
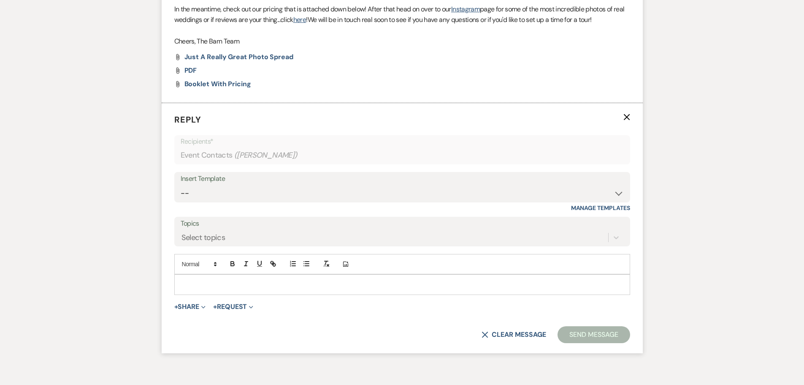
scroll to position [931, 0]
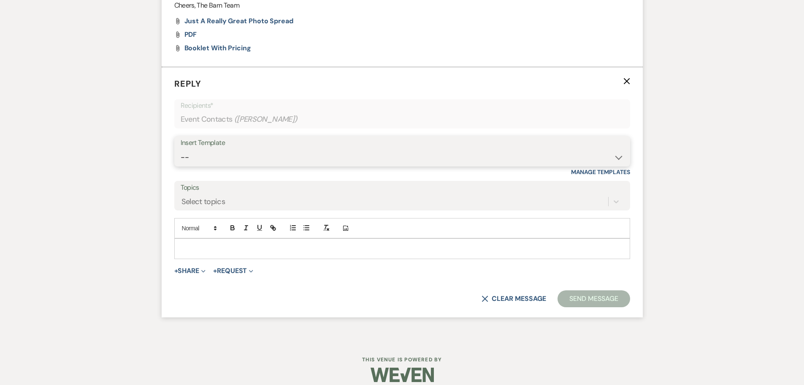
click at [192, 162] on select "-- Copy of Initial Inquiry Response [DATE] Inquiry Response [PERSON_NAME] Copy …" at bounding box center [402, 157] width 443 height 16
select select "3242"
click at [181, 149] on select "-- Copy of Initial Inquiry Response [DATE] Inquiry Response [PERSON_NAME] Copy …" at bounding box center [402, 157] width 443 height 16
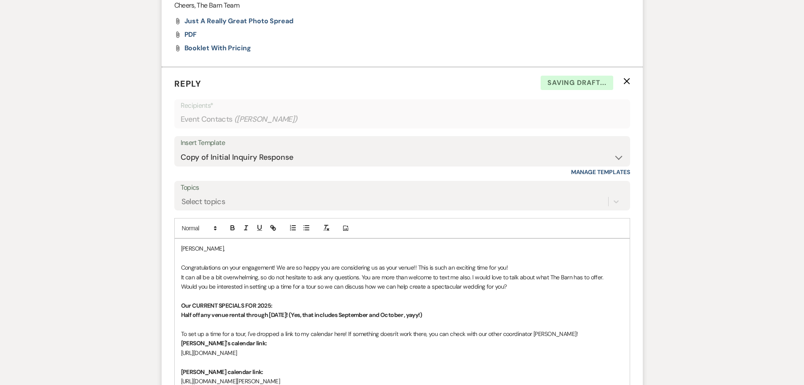
click at [183, 250] on p "[PERSON_NAME]," at bounding box center [402, 248] width 442 height 9
click at [182, 250] on p "[PERSON_NAME]," at bounding box center [402, 248] width 442 height 9
click at [521, 268] on p "Congratulations on your engagement! We are so happy you are considering us as y…" at bounding box center [402, 267] width 442 height 9
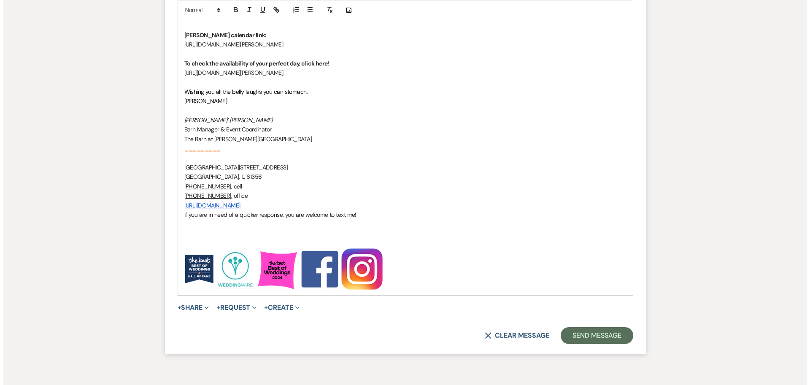
scroll to position [1269, 0]
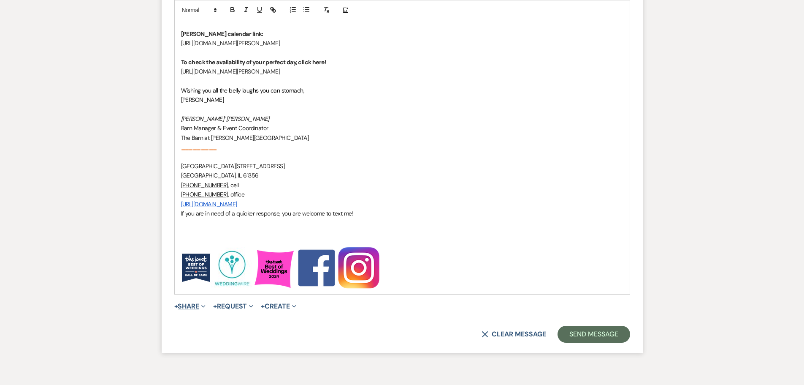
click at [194, 303] on button "+ Share Expand" at bounding box center [190, 306] width 32 height 7
click at [205, 323] on span "Doc Upload Documents" at bounding box center [208, 322] width 48 height 9
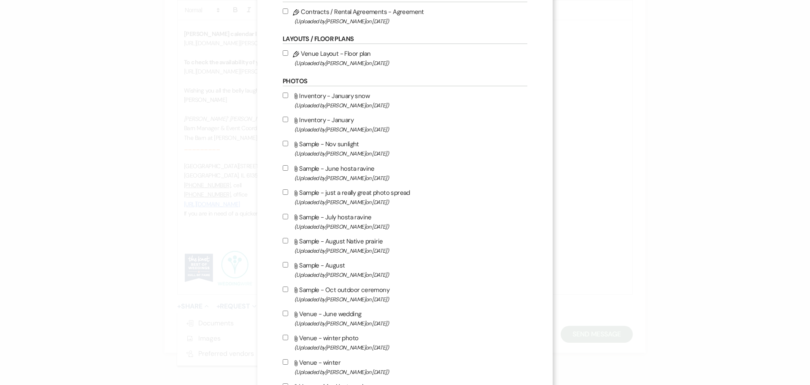
scroll to position [84, 0]
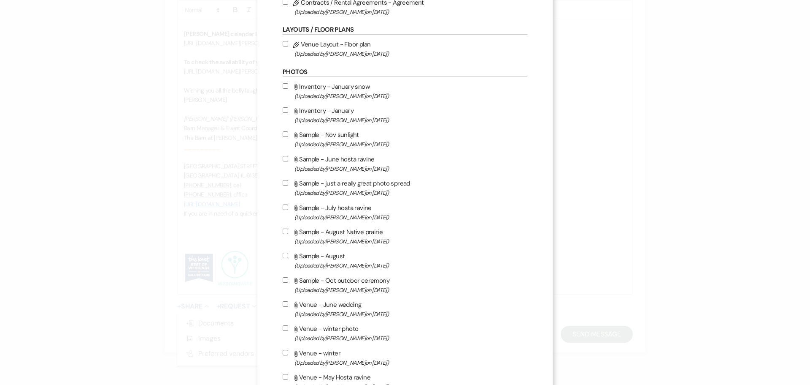
click at [283, 279] on input "Attach File Sample - Oct outdoor ceremony (Uploaded by [PERSON_NAME] on [DATE] )" at bounding box center [285, 279] width 5 height 5
checkbox input "true"
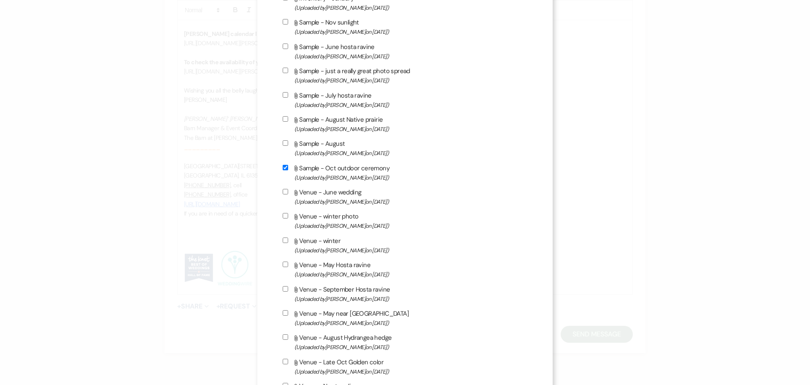
scroll to position [211, 0]
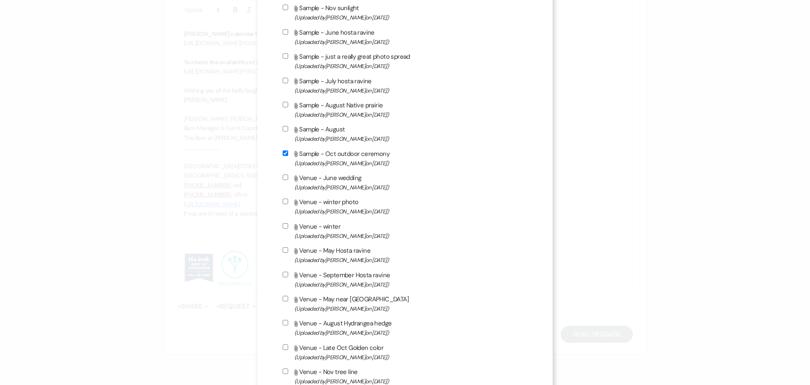
click at [284, 347] on input "Attach File Venue - Late Oct Golden color (Uploaded by [PERSON_NAME] on [DATE] )" at bounding box center [285, 346] width 5 height 5
checkbox input "true"
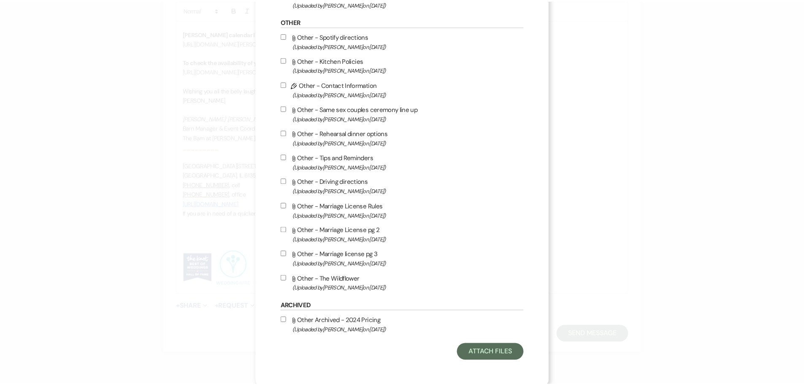
scroll to position [770, 0]
click at [490, 352] on button "Attach Files" at bounding box center [494, 350] width 67 height 17
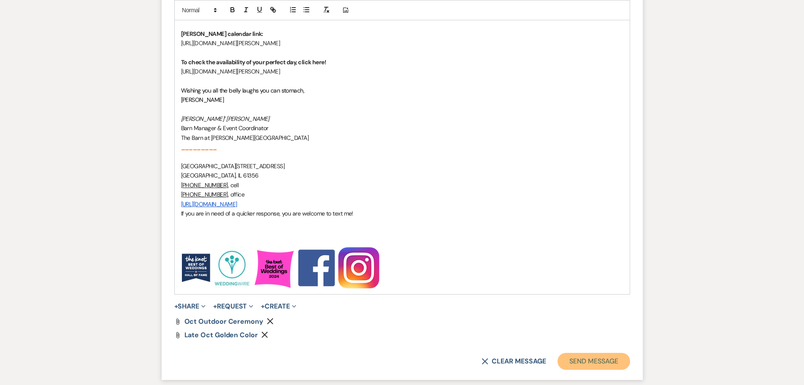
click at [580, 363] on button "Send Message" at bounding box center [594, 360] width 72 height 17
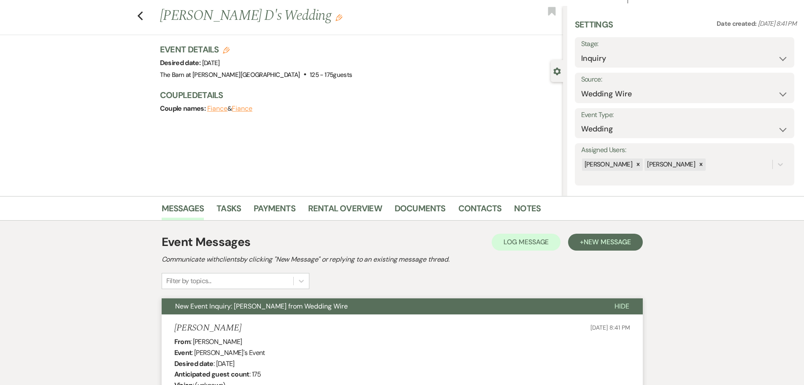
scroll to position [0, 0]
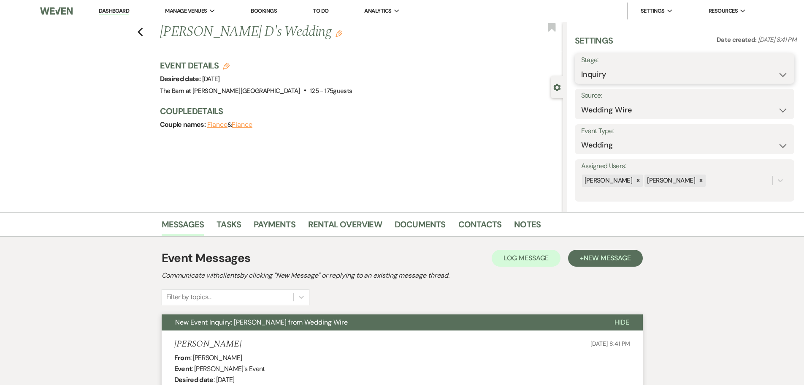
click at [609, 75] on select "Inquiry Follow Up Tour Requested Tour Confirmed Toured Proposal Sent Booked Lost" at bounding box center [684, 74] width 207 height 16
select select "9"
click at [581, 66] on select "Inquiry Follow Up Tour Requested Tour Confirmed Toured Proposal Sent Booked Lost" at bounding box center [684, 74] width 207 height 16
click at [758, 71] on button "Save" at bounding box center [771, 68] width 48 height 17
click at [125, 14] on link "Dashboard" at bounding box center [114, 11] width 30 height 8
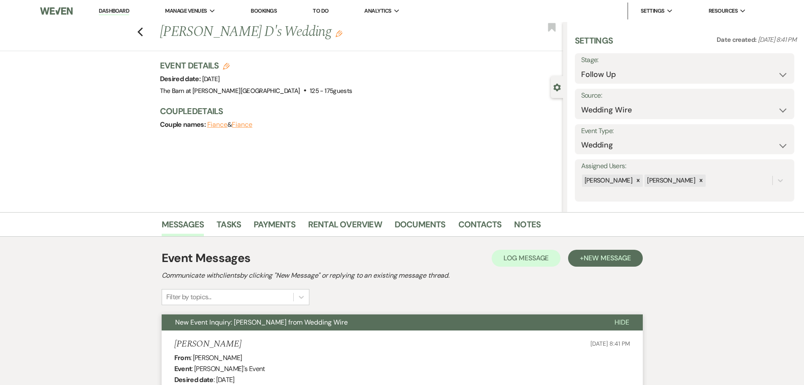
select select "9"
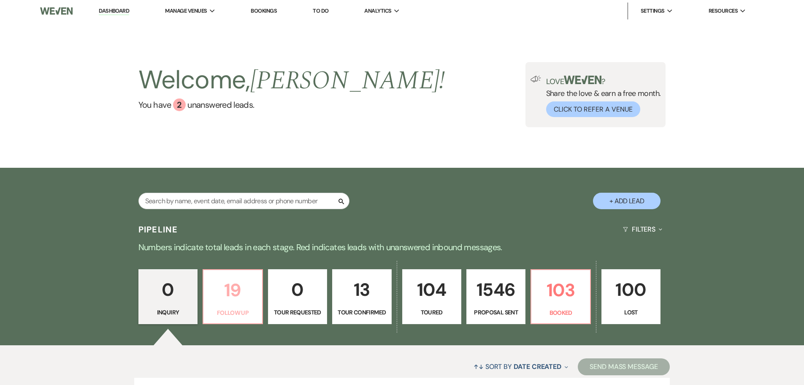
click at [243, 297] on p "19" at bounding box center [233, 290] width 48 height 28
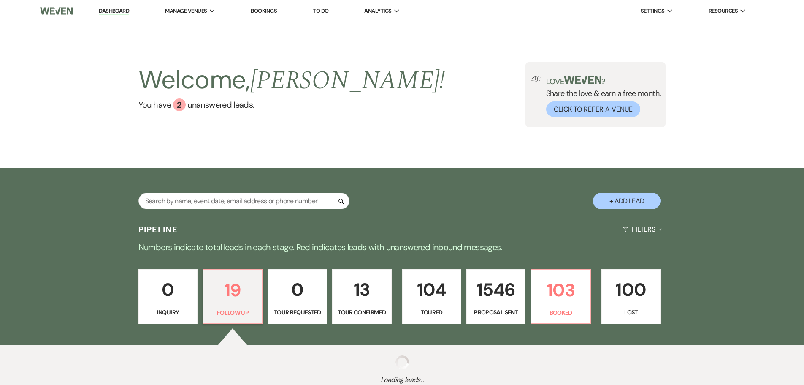
select select "9"
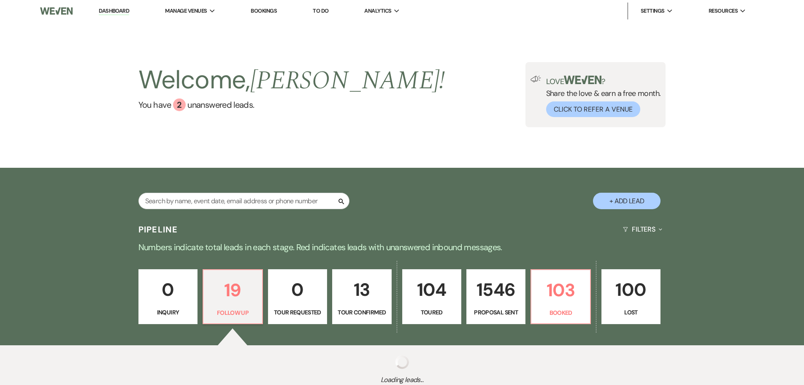
select select "9"
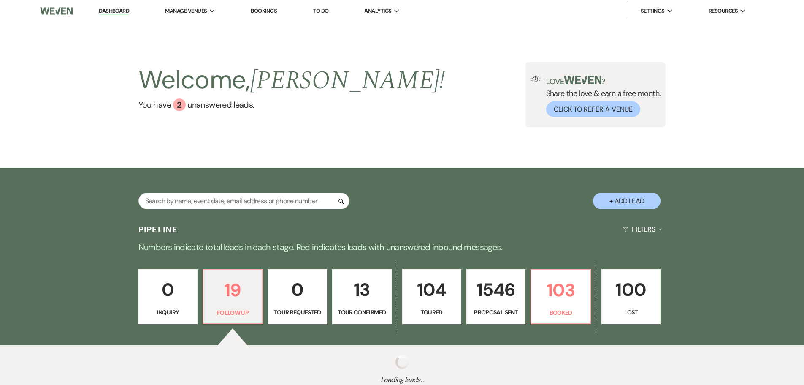
select select "9"
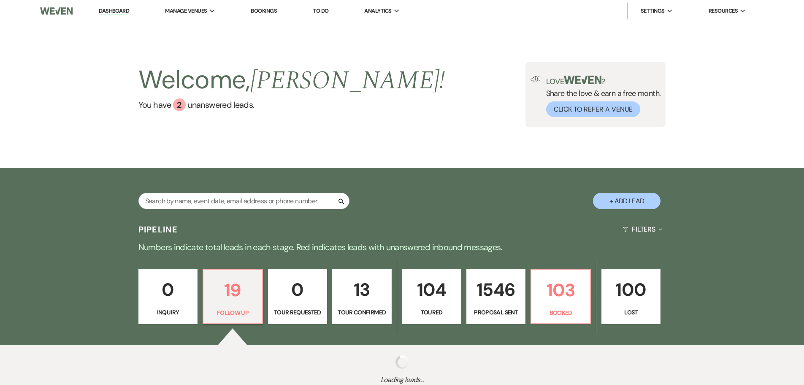
select select "9"
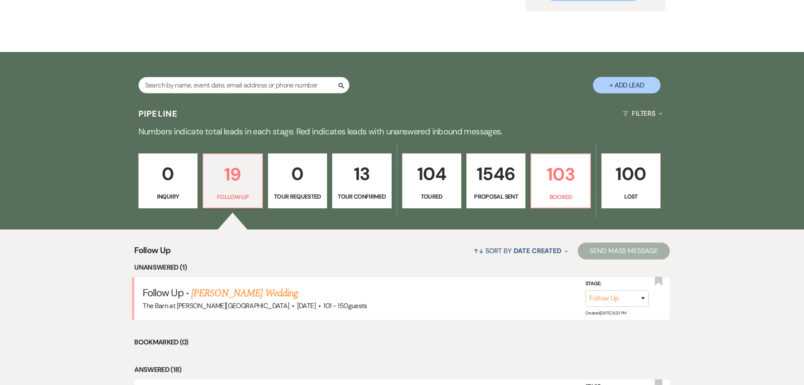
scroll to position [127, 0]
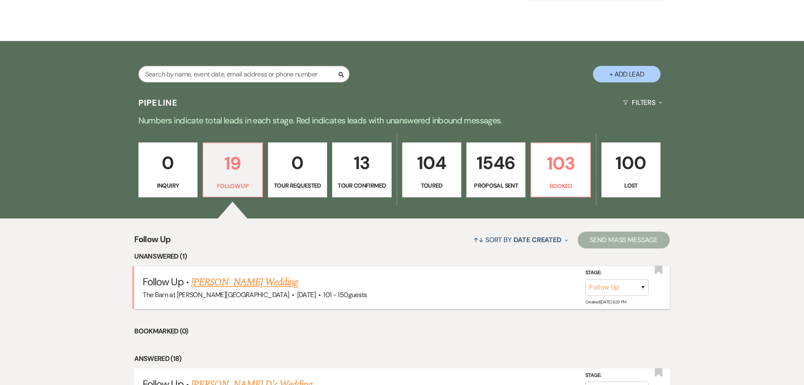
click at [240, 281] on link "[PERSON_NAME] Wedding" at bounding box center [244, 281] width 107 height 15
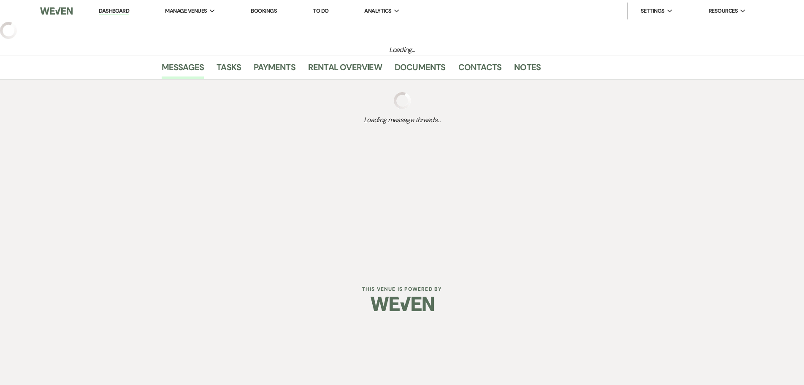
select select "9"
select select "2"
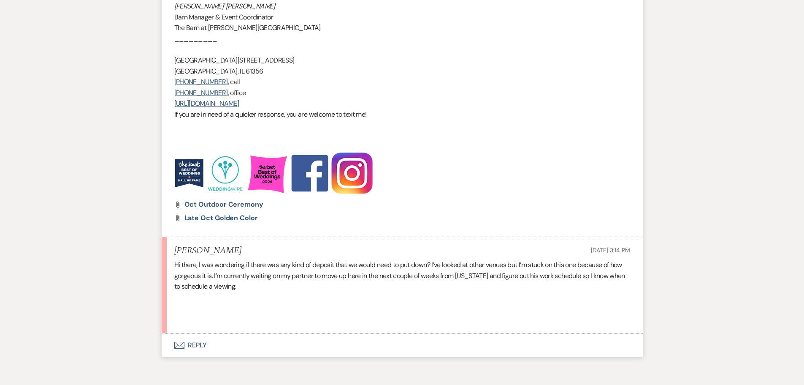
scroll to position [1224, 0]
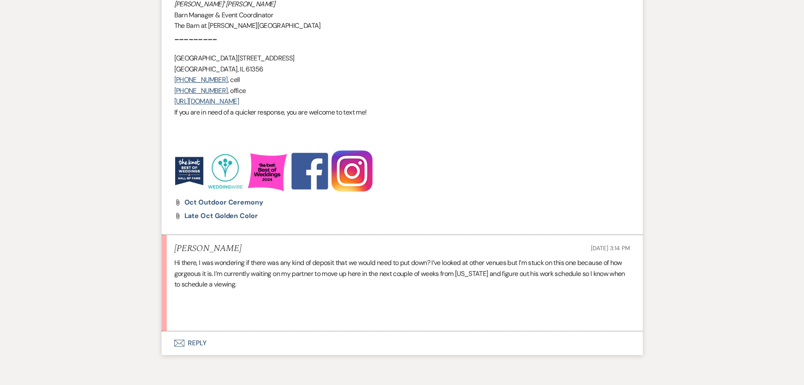
click at [199, 341] on button "Envelope Reply" at bounding box center [402, 343] width 481 height 24
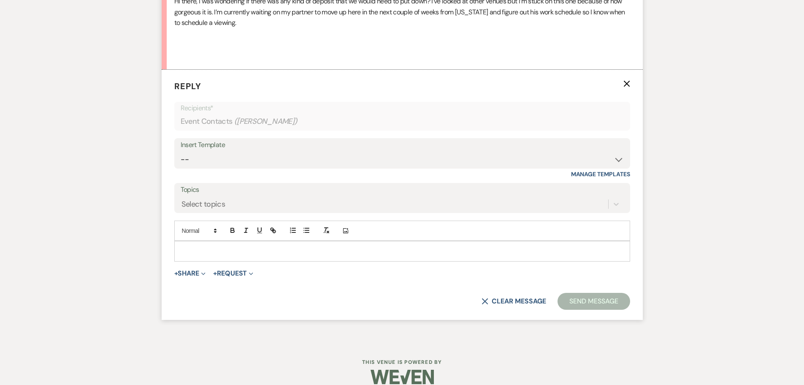
scroll to position [1488, 0]
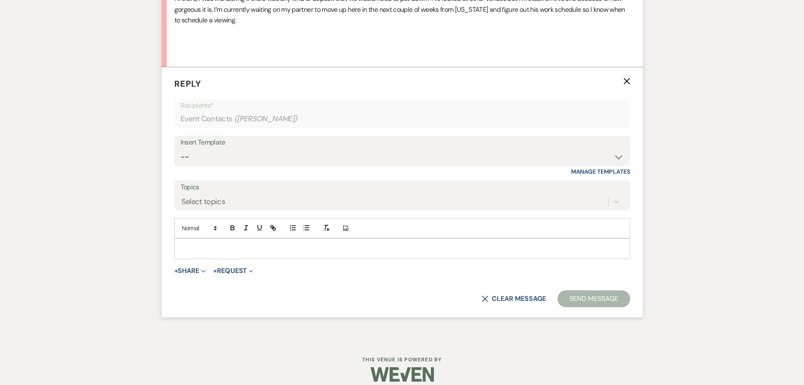
click at [185, 246] on p at bounding box center [402, 248] width 442 height 9
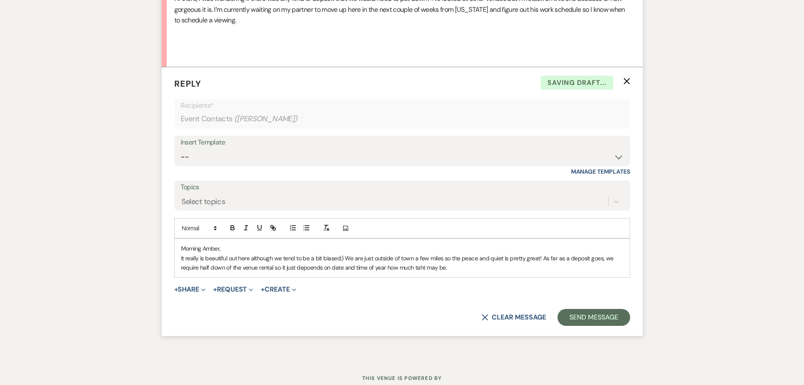
click at [423, 270] on p "It really is beautiful out here although we tend to be a bit biased:) We are ju…" at bounding box center [402, 262] width 442 height 19
click at [308, 268] on p "It really is beautiful out here although we tend to be a bit biased:) We are ju…" at bounding box center [402, 262] width 442 height 19
click at [456, 267] on p "It really is beautiful out here although we tend to be a bit biased:) We are ju…" at bounding box center [402, 262] width 442 height 19
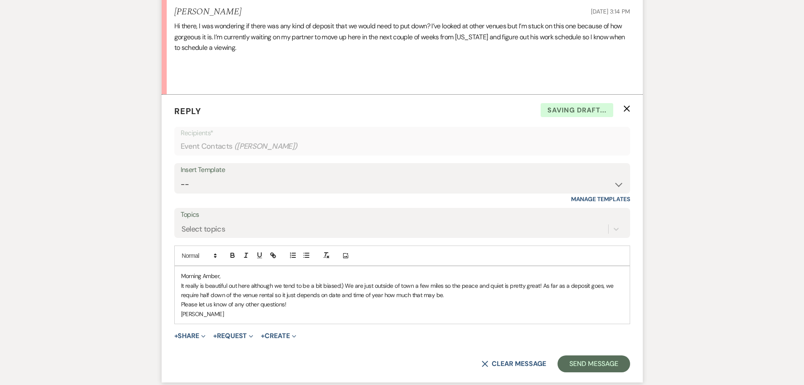
scroll to position [1446, 0]
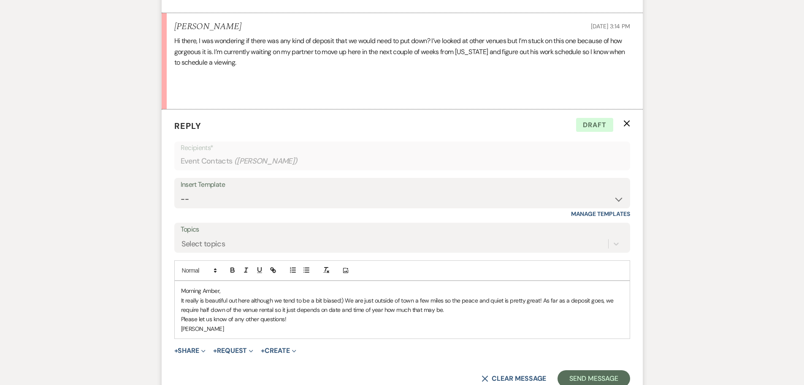
click at [453, 311] on p "It really is beautiful out here although we tend to be a bit biased:) We are ju…" at bounding box center [402, 304] width 442 height 19
click at [588, 380] on button "Send Message" at bounding box center [594, 378] width 72 height 17
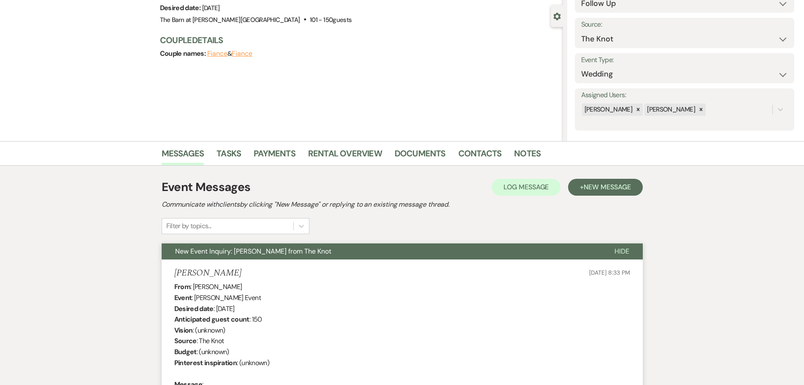
scroll to position [0, 0]
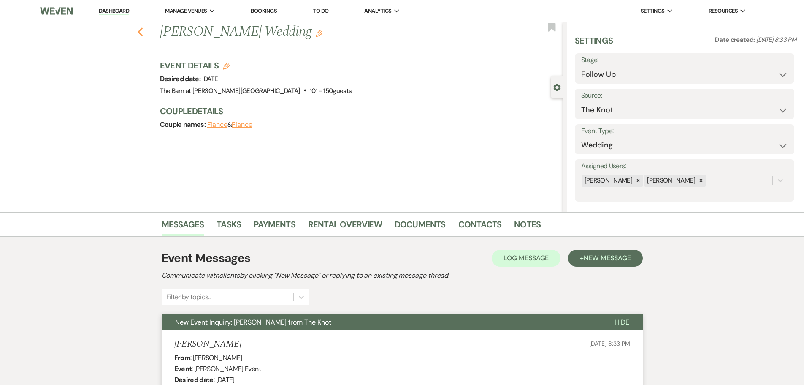
click at [141, 33] on use "button" at bounding box center [139, 31] width 5 height 9
select select "9"
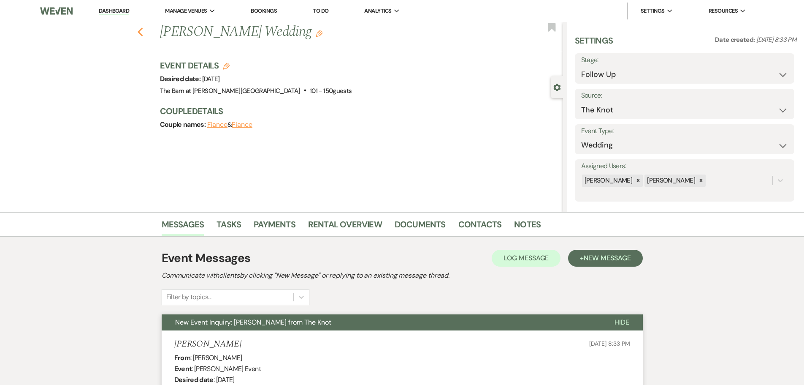
select select "9"
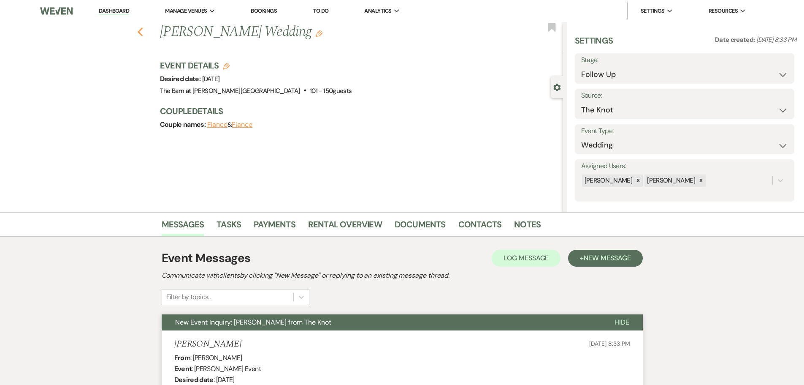
select select "9"
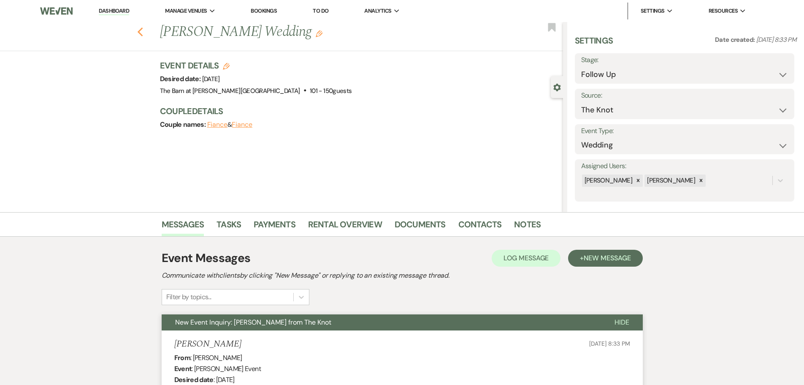
select select "9"
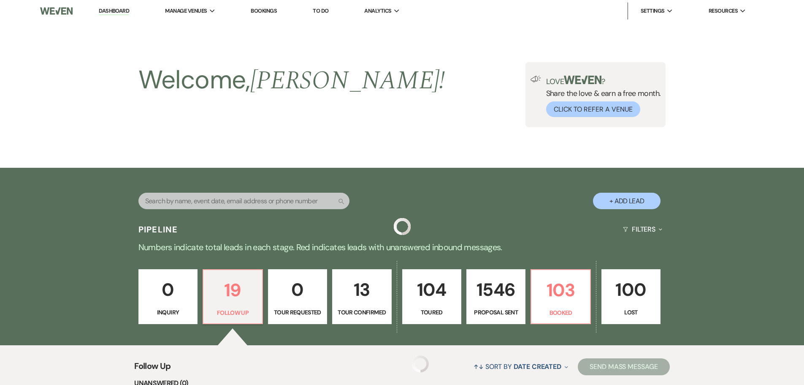
scroll to position [127, 0]
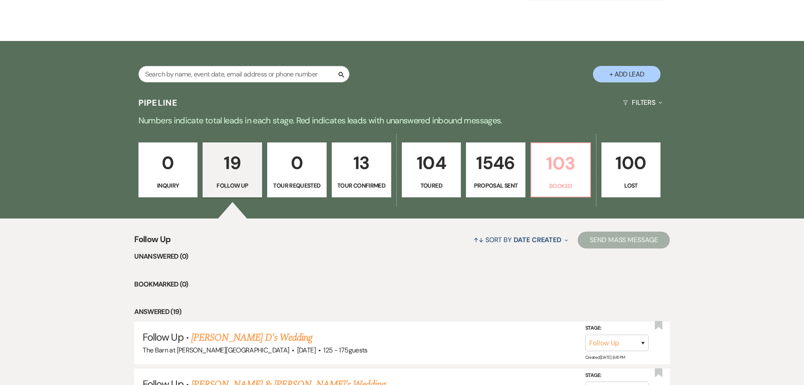
click at [553, 176] on p "103" at bounding box center [560, 163] width 49 height 28
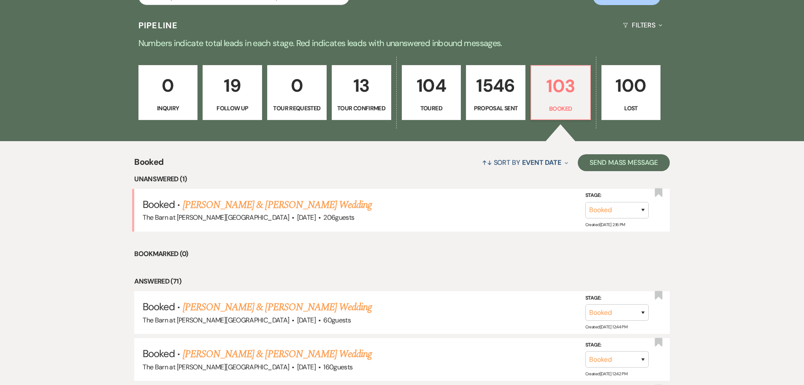
scroll to position [211, 0]
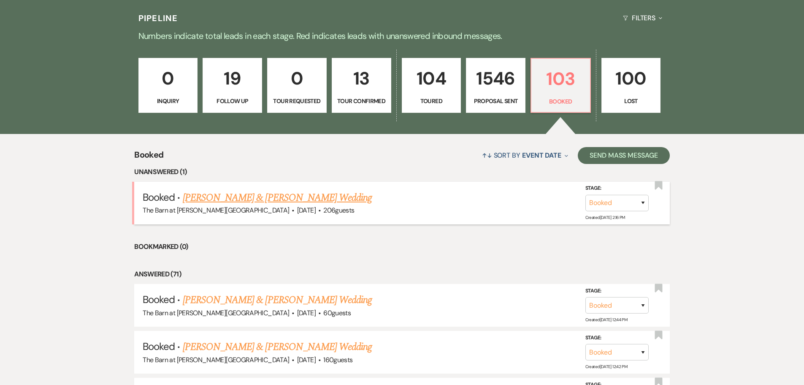
click at [284, 200] on link "[PERSON_NAME] & [PERSON_NAME] Wedding" at bounding box center [277, 197] width 189 height 15
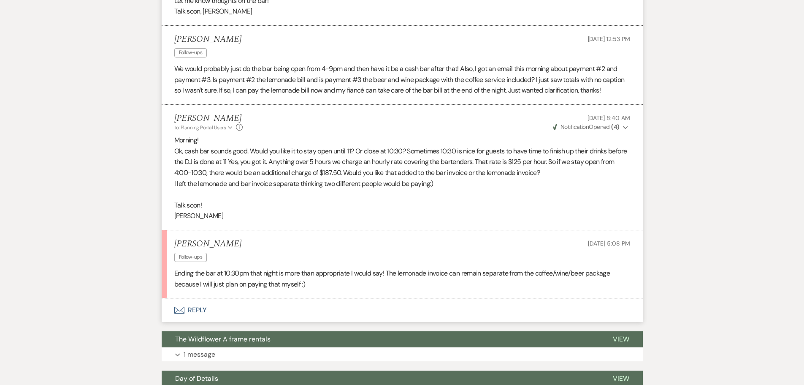
scroll to position [1435, 0]
click at [198, 313] on button "Envelope Reply" at bounding box center [402, 310] width 481 height 24
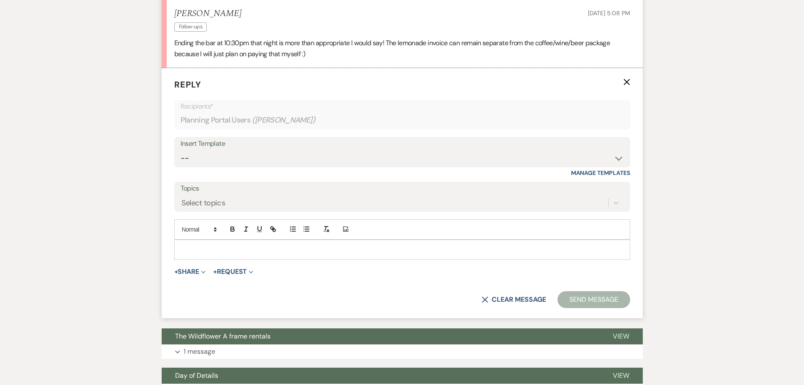
scroll to position [1666, 0]
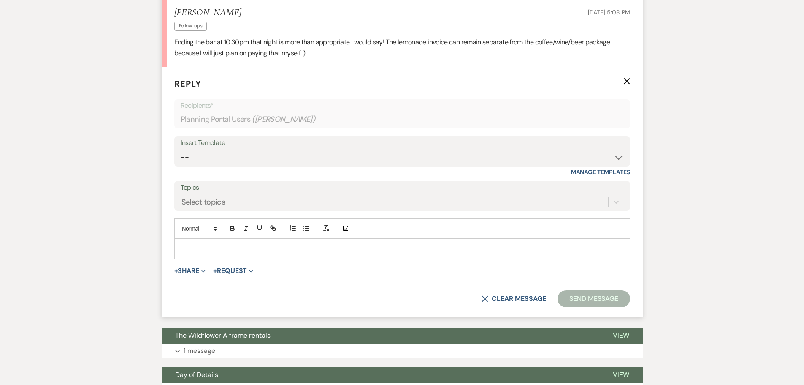
click at [182, 245] on p at bounding box center [402, 248] width 442 height 9
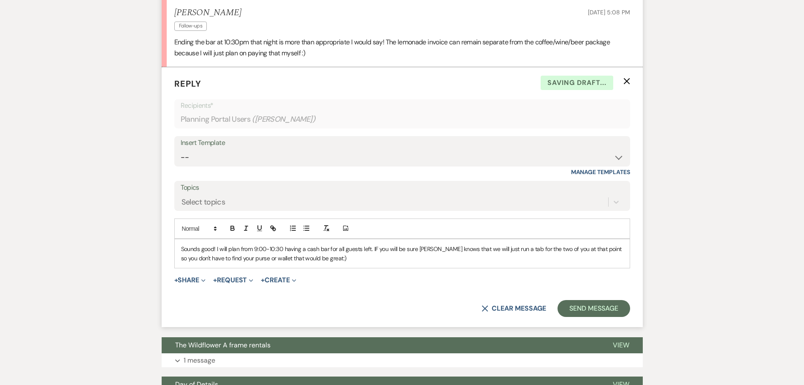
click at [374, 249] on p "Sounds good! I will plan from 9:00-10:30 having a cash bar for all guests left.…" at bounding box center [402, 253] width 442 height 19
click at [414, 251] on p "Sounds good! I will plan from 9:00-10:30 having a cash bar for all guests left.…" at bounding box center [402, 253] width 442 height 19
click at [456, 250] on p "Sounds good! I will plan from 9:00-10:30 having a cash bar for all guests left.…" at bounding box center [402, 253] width 442 height 19
click at [467, 252] on p "Sounds good! I will plan from 9:00-10:30 having a cash bar for all guests left.…" at bounding box center [402, 253] width 442 height 19
click at [322, 261] on p "Sounds good! I will plan from 9:00-10:30 having a cash bar for all guests left.…" at bounding box center [402, 253] width 442 height 19
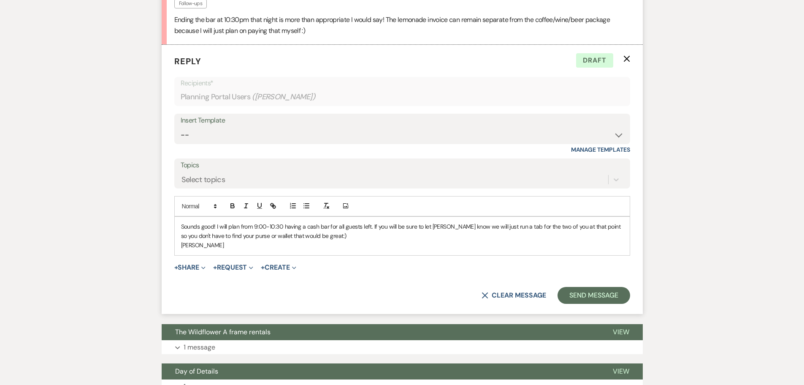
scroll to position [1688, 0]
click at [571, 294] on button "Send Message" at bounding box center [594, 294] width 72 height 17
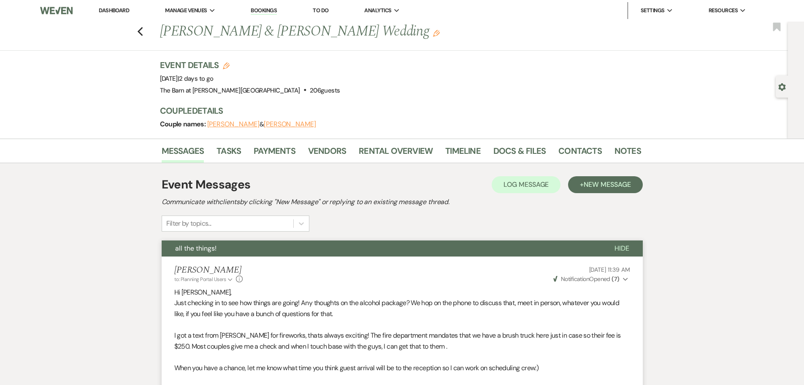
scroll to position [0, 0]
click at [400, 152] on link "Rental Overview" at bounding box center [396, 153] width 74 height 19
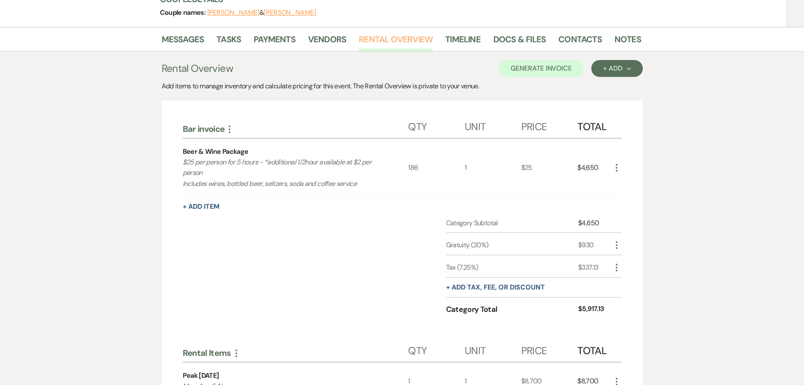
scroll to position [127, 0]
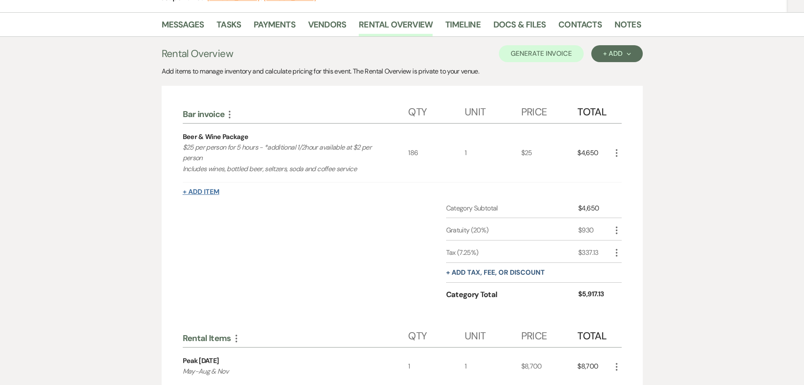
click at [214, 191] on button "+ Add Item" at bounding box center [201, 191] width 37 height 7
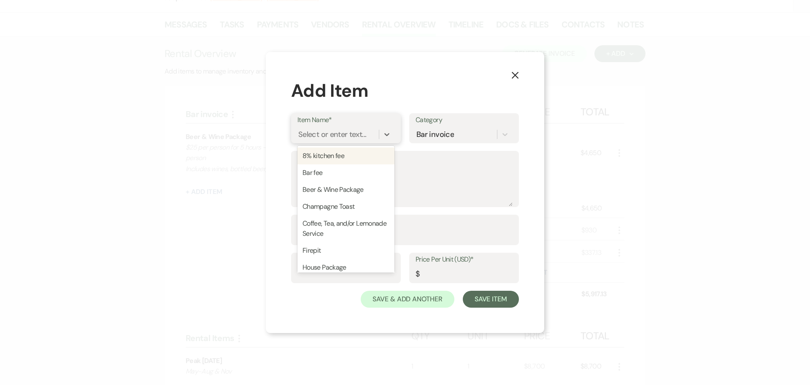
click at [311, 140] on div "Select or enter text..." at bounding box center [332, 134] width 68 height 11
click at [311, 173] on div "Bar fee" at bounding box center [346, 172] width 97 height 17
type textarea "$200 per hours for bartenders to continue"
type input "1"
type input "200"
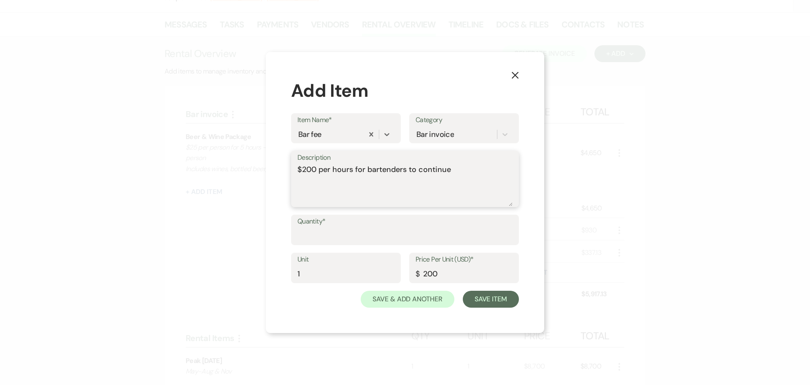
click at [316, 171] on textarea "$200 per hours for bartenders to continue" at bounding box center [405, 185] width 215 height 42
type textarea "$125 per hours for bartenders to continue"
click at [309, 238] on input "Quantity*" at bounding box center [405, 236] width 215 height 16
type input "4"
type input "1"
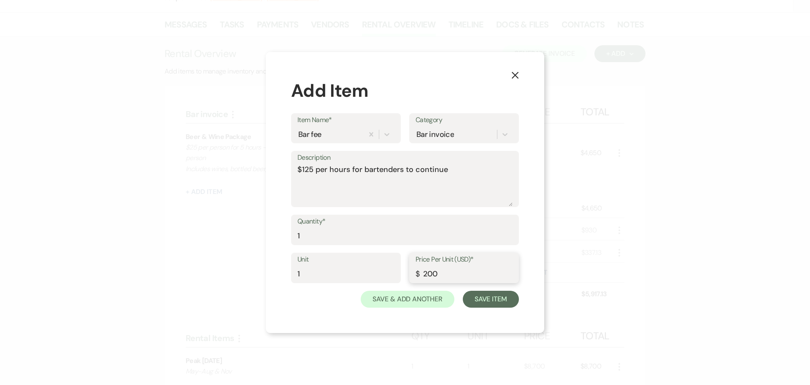
click at [441, 274] on input "200" at bounding box center [464, 274] width 97 height 16
type input "2"
type input "125"
click at [485, 299] on button "Save Item" at bounding box center [491, 298] width 56 height 17
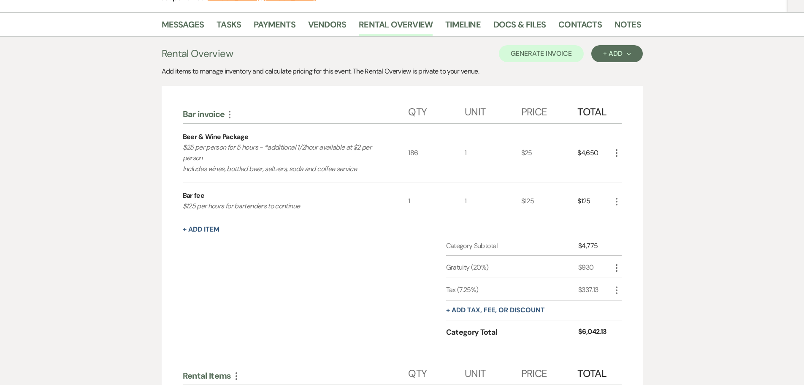
click at [617, 203] on use "button" at bounding box center [617, 202] width 2 height 8
click at [623, 214] on icon "Pencil" at bounding box center [623, 217] width 5 height 6
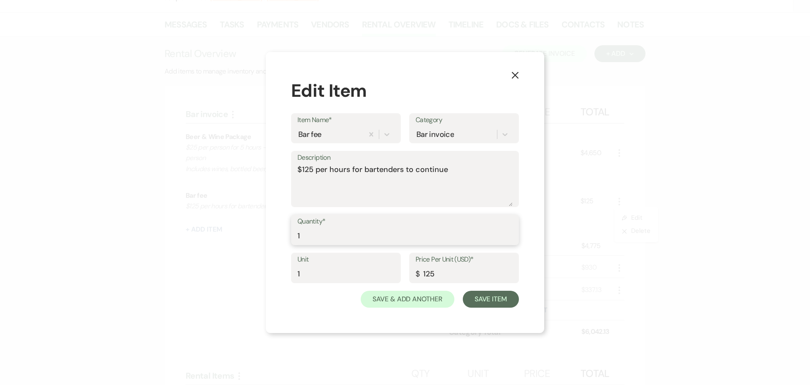
click at [301, 239] on input "1" at bounding box center [405, 236] width 215 height 16
type input "1"
click at [350, 169] on textarea "$125 per hours for bartenders to continue" at bounding box center [405, 185] width 215 height 42
click at [445, 171] on textarea "$125 per hour for bartenders to continue" at bounding box center [405, 185] width 215 height 42
type textarea "$125 per hour for bartenders to continue. Adding 1.5 hours"
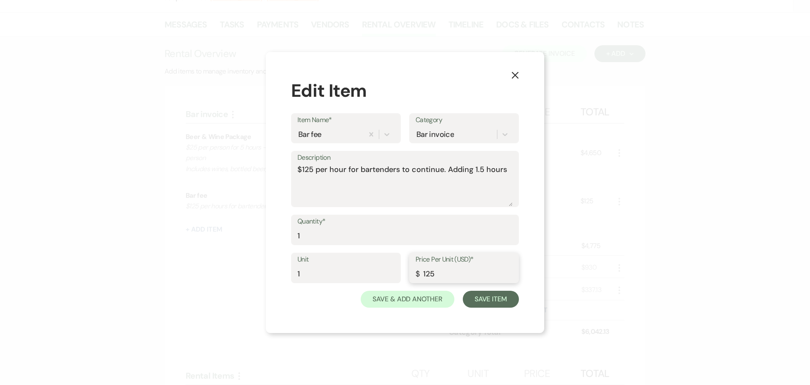
click at [444, 268] on input "125" at bounding box center [464, 274] width 97 height 16
type input "187.50"
click at [477, 304] on button "Save Item" at bounding box center [491, 298] width 56 height 17
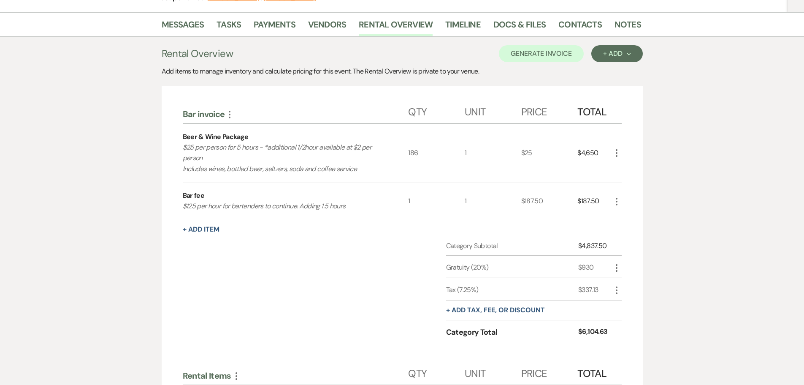
click at [618, 268] on icon "More" at bounding box center [617, 268] width 10 height 10
click at [623, 281] on icon "Pencil" at bounding box center [623, 284] width 5 height 6
select select "false"
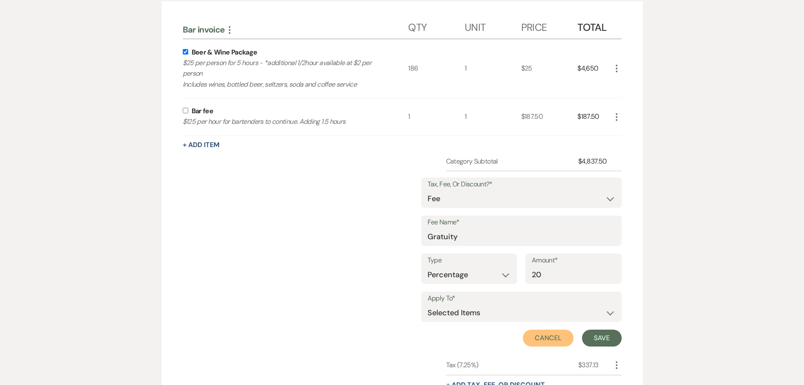
click at [551, 337] on button "Cancel" at bounding box center [548, 337] width 51 height 17
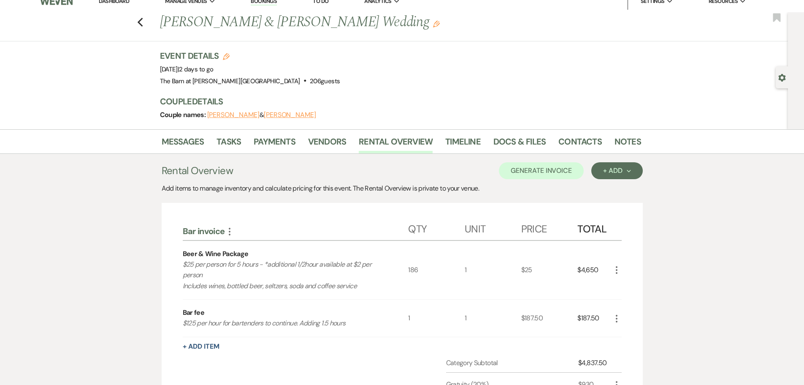
scroll to position [0, 0]
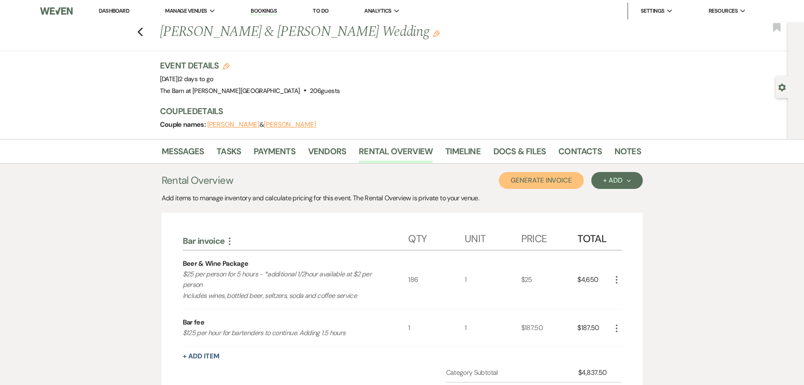
click at [543, 180] on button "Generate Invoice" at bounding box center [541, 180] width 85 height 17
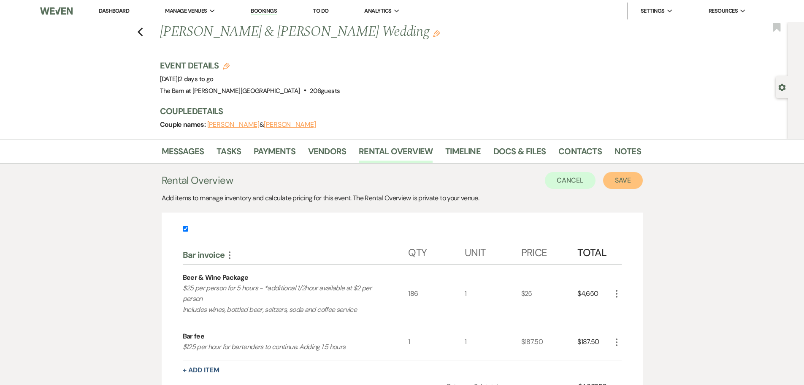
click at [624, 179] on button "Save" at bounding box center [623, 180] width 40 height 17
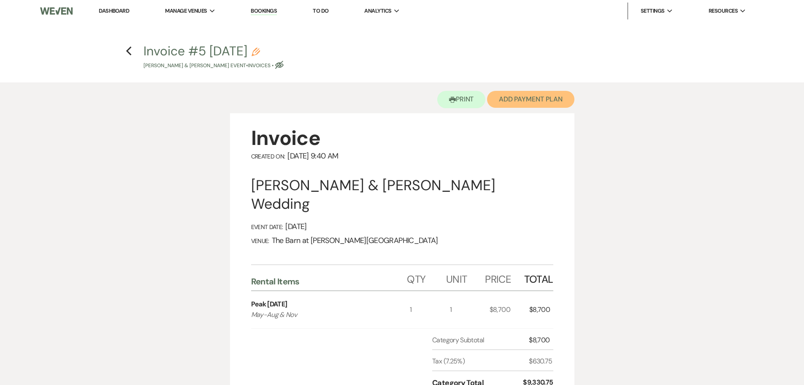
click at [512, 99] on button "Add Payment Plan" at bounding box center [530, 99] width 87 height 17
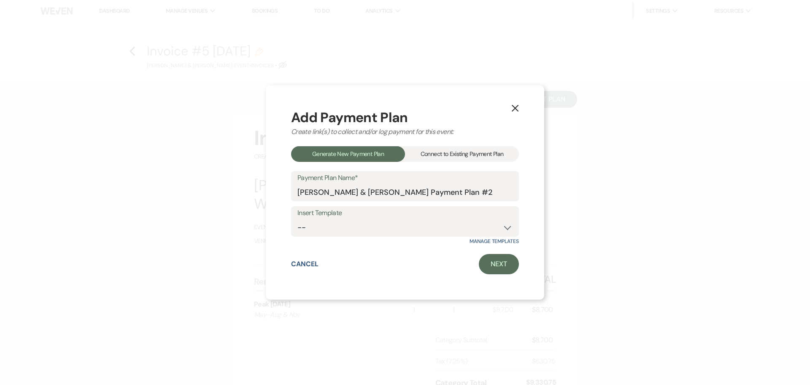
click at [470, 152] on div "Connect to Existing Payment Plan" at bounding box center [462, 154] width 114 height 16
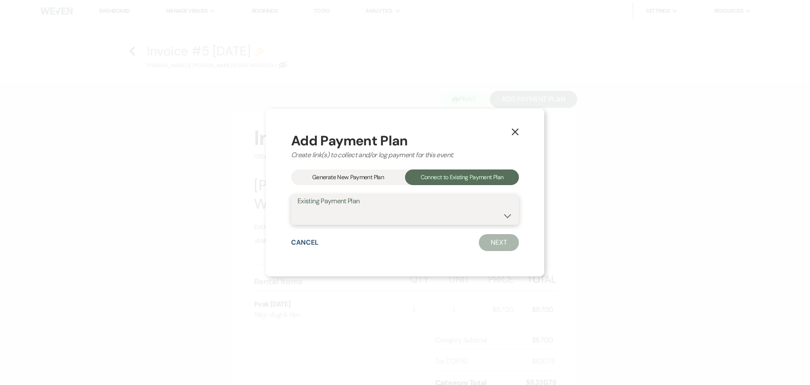
click at [405, 211] on select "[PERSON_NAME] & [PERSON_NAME] Payment Plan #1" at bounding box center [405, 215] width 215 height 16
select select "11478"
click at [298, 207] on select "[PERSON_NAME] & [PERSON_NAME] Payment Plan #1" at bounding box center [405, 215] width 215 height 16
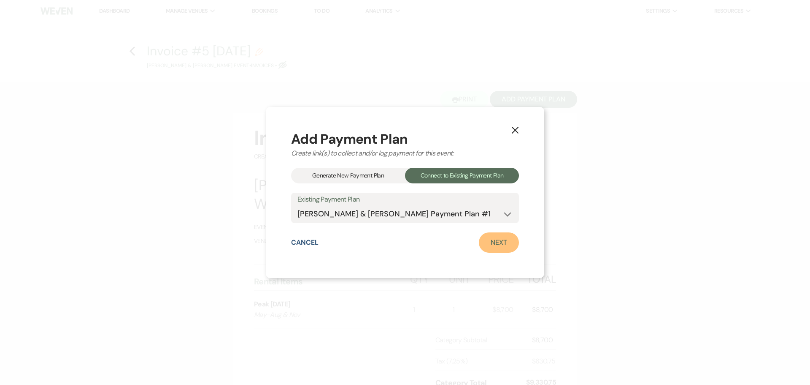
click at [490, 245] on link "Next" at bounding box center [499, 242] width 40 height 20
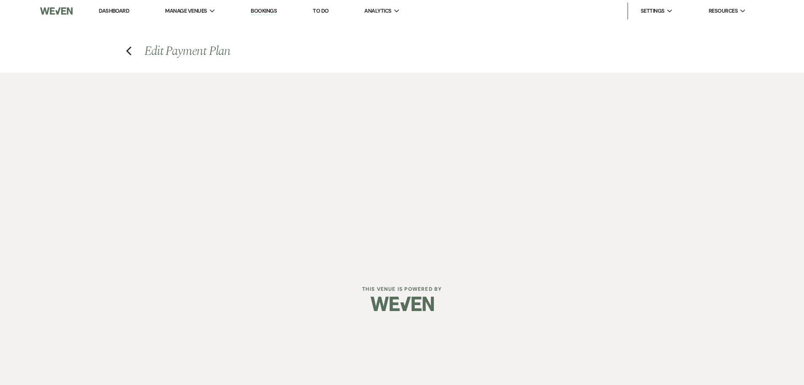
select select "27329"
select select "1"
select select "true"
select select "2"
select select "flat"
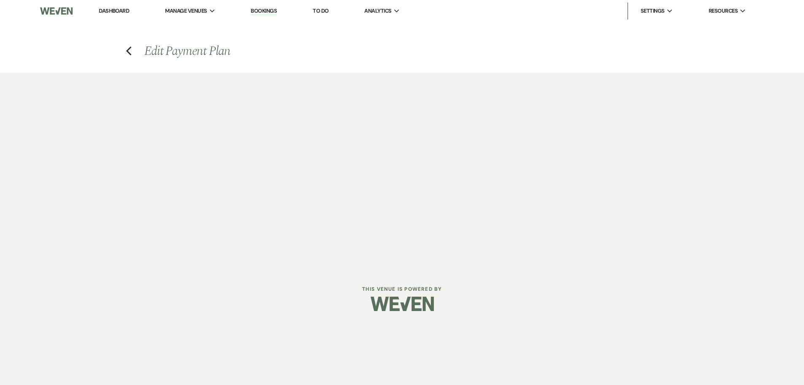
select select "true"
select select "2"
select select "flat"
select select "true"
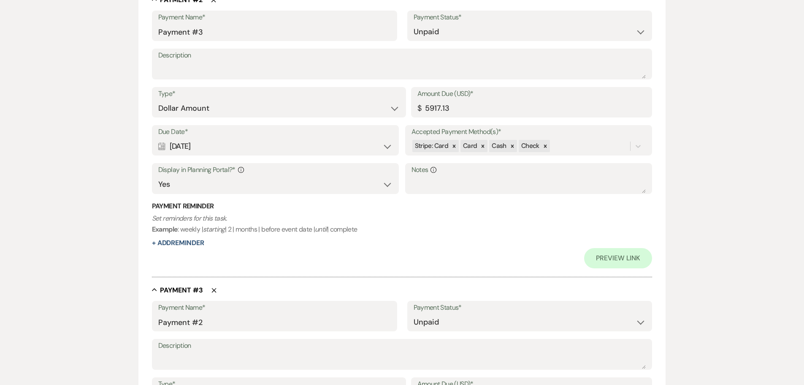
scroll to position [528, 0]
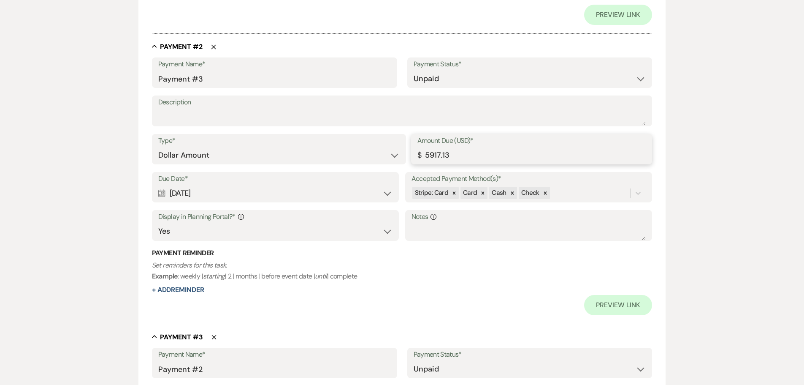
click at [450, 154] on input "5917.13" at bounding box center [531, 155] width 229 height 16
type input "5"
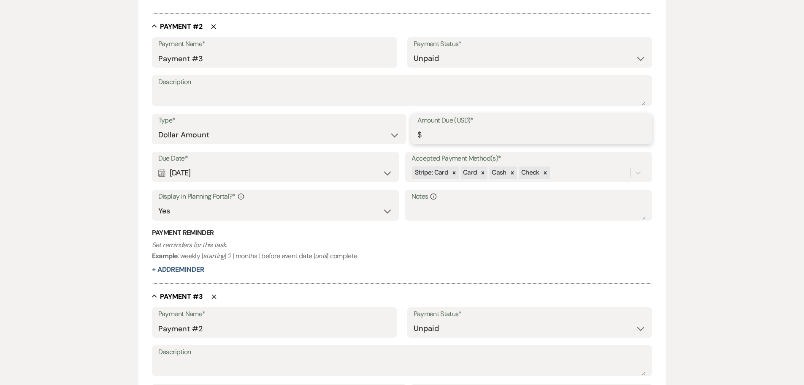
type input "3"
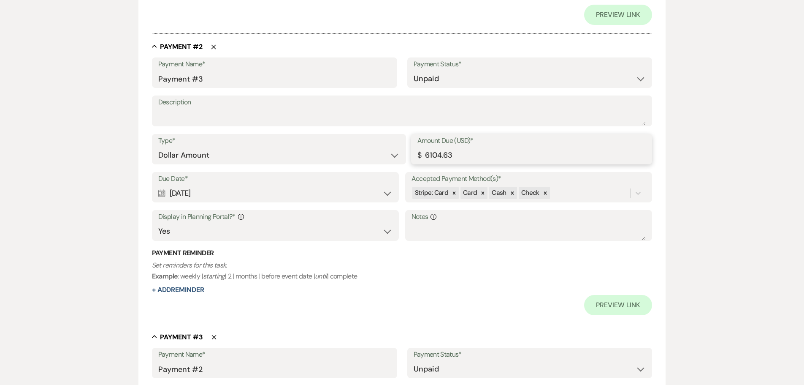
type input "6104.63"
click at [196, 121] on textarea "Description" at bounding box center [402, 116] width 488 height 17
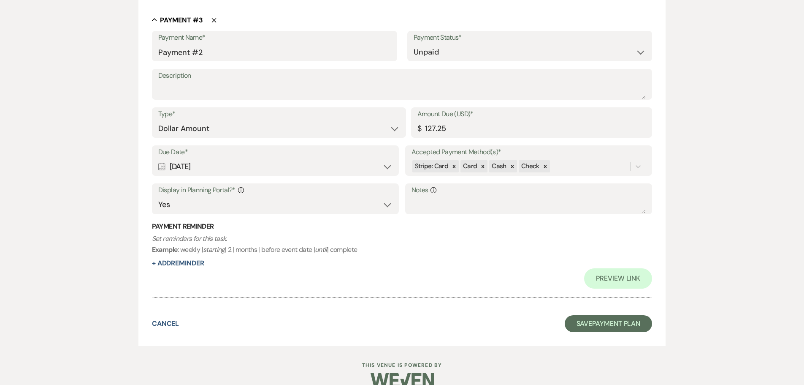
scroll to position [860, 0]
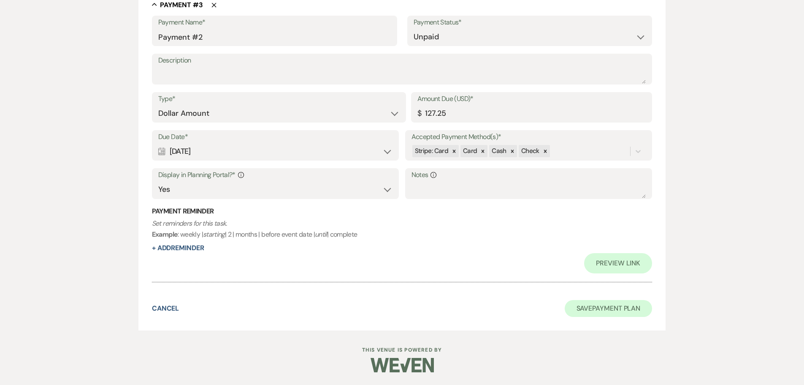
type textarea "Beer and wine package plus 1.5 hours bar fee"
click at [605, 306] on button "Save Payment Plan" at bounding box center [609, 308] width 88 height 17
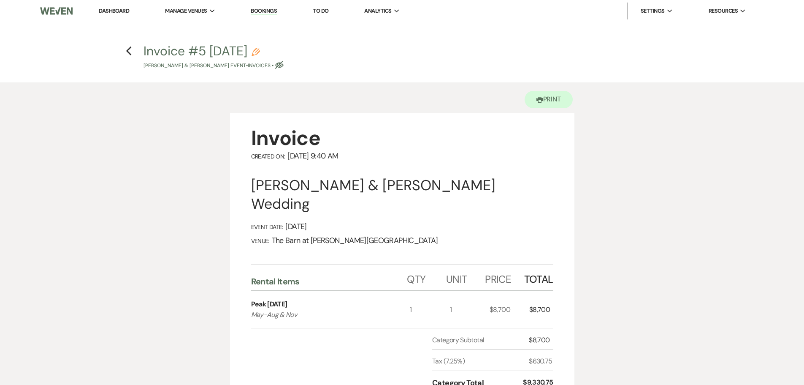
click at [284, 65] on icon "Eye Blocked" at bounding box center [279, 65] width 8 height 8
select select "22"
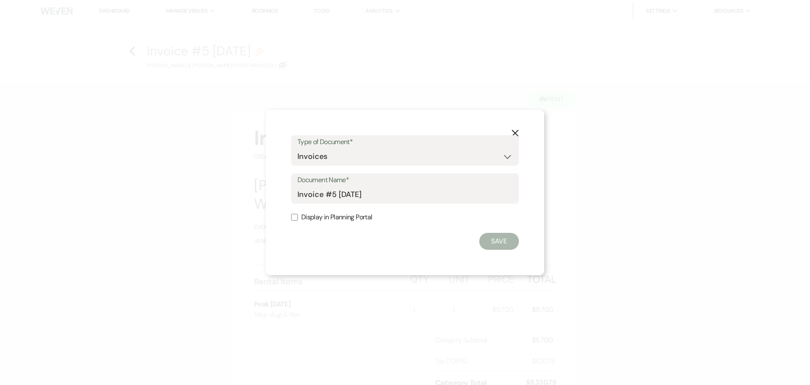
click at [295, 221] on label "Display in Planning Portal" at bounding box center [405, 217] width 228 height 12
click at [295, 220] on input "Display in Planning Portal" at bounding box center [294, 217] width 7 height 7
checkbox input "true"
click at [494, 242] on button "Save" at bounding box center [500, 241] width 40 height 17
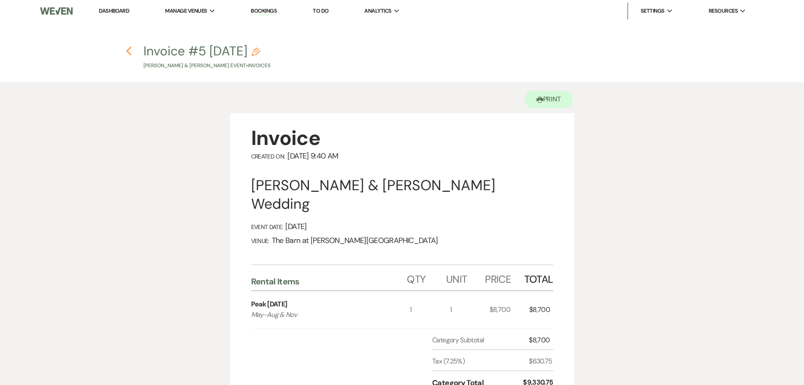
click at [129, 52] on icon "Previous" at bounding box center [129, 51] width 6 height 10
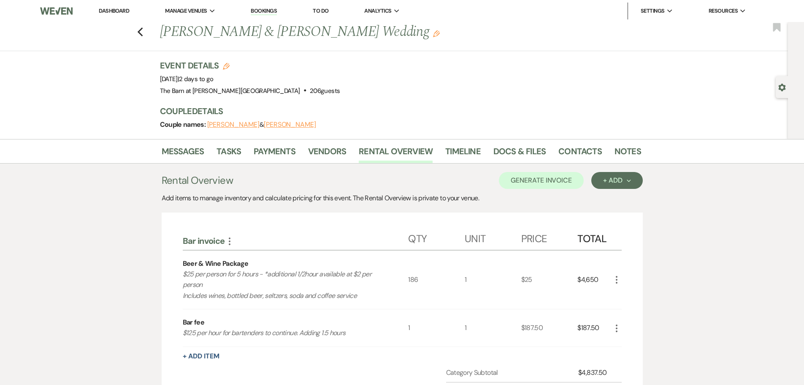
click at [118, 10] on link "Dashboard" at bounding box center [114, 10] width 30 height 7
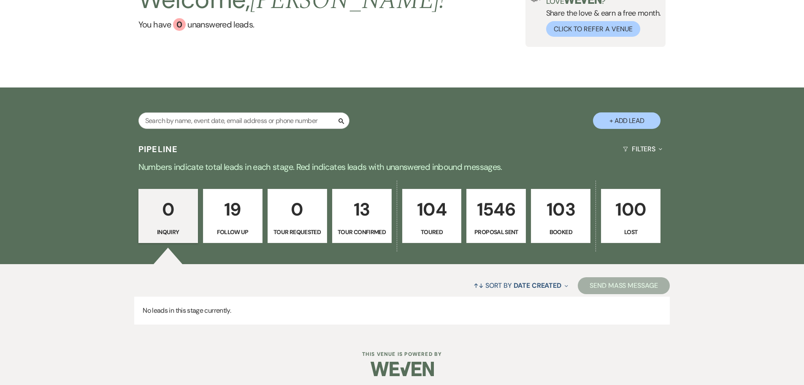
scroll to position [84, 0]
